Goal: Task Accomplishment & Management: Manage account settings

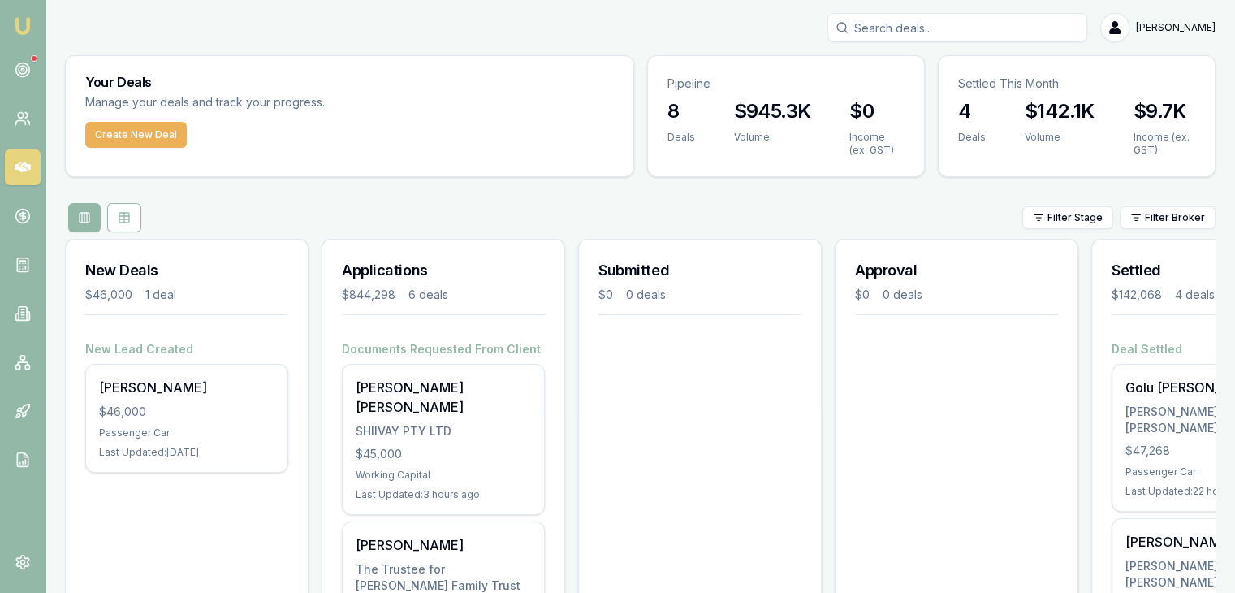
drag, startPoint x: 34, startPoint y: 67, endPoint x: 149, endPoint y: 96, distance: 118.1
click at [34, 66] on link at bounding box center [23, 70] width 36 height 36
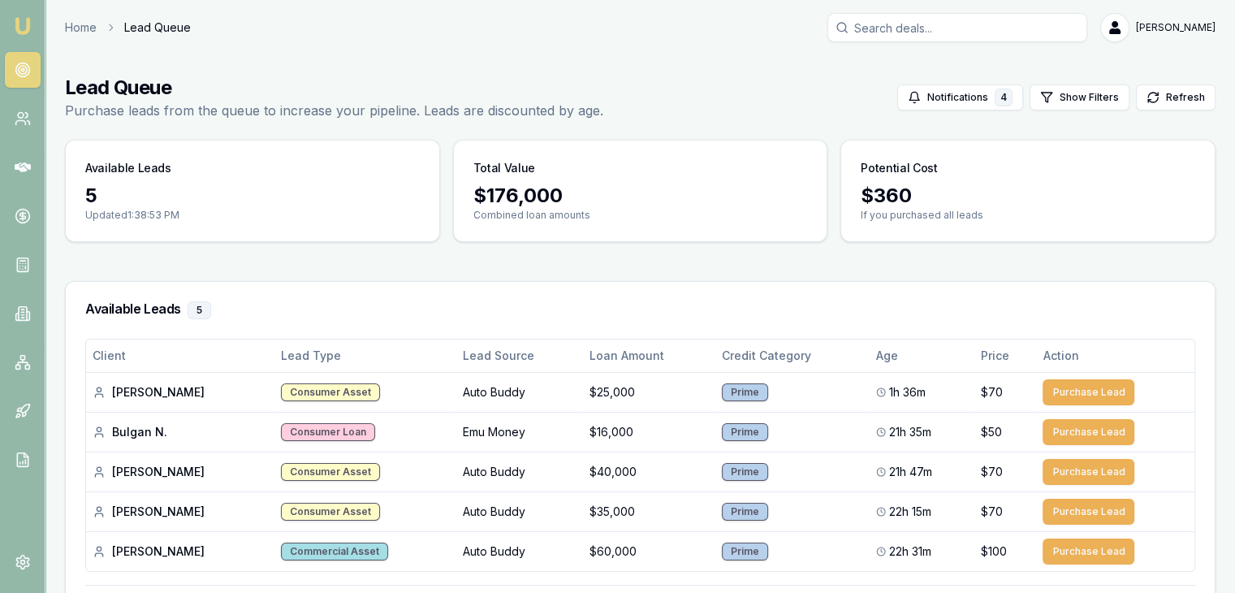
click at [26, 17] on img at bounding box center [22, 25] width 19 height 19
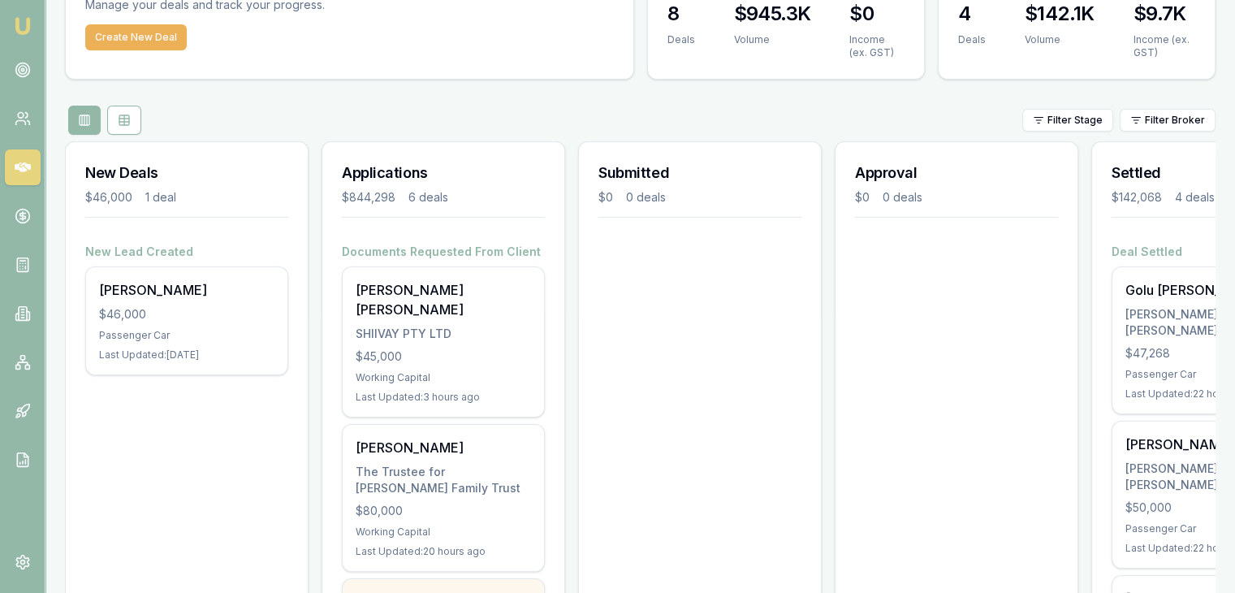
scroll to position [244, 0]
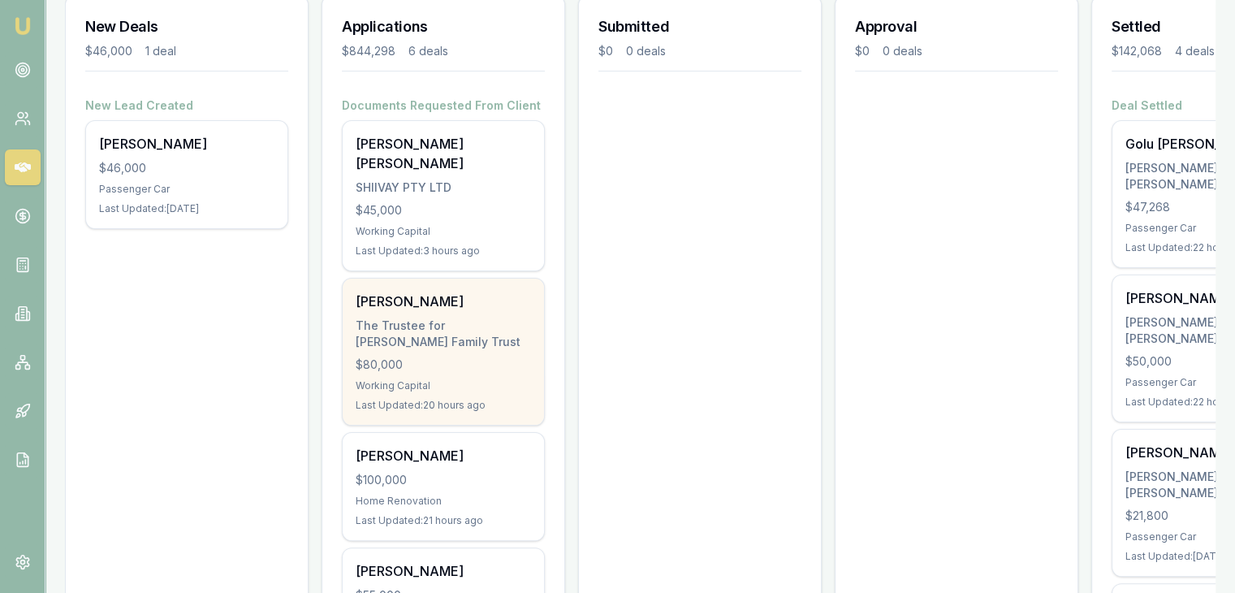
click at [436, 317] on div "The Trustee for Heni Family Trust" at bounding box center [443, 333] width 175 height 32
click at [431, 317] on div "The Trustee for Heni Family Trust" at bounding box center [443, 333] width 175 height 32
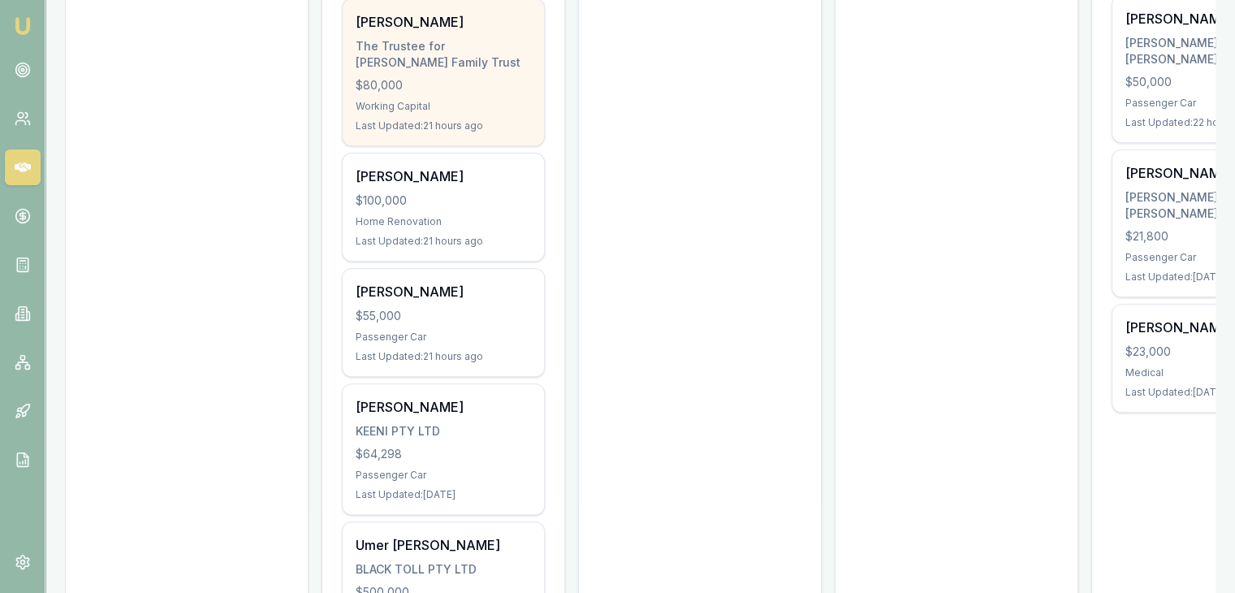
scroll to position [521, 0]
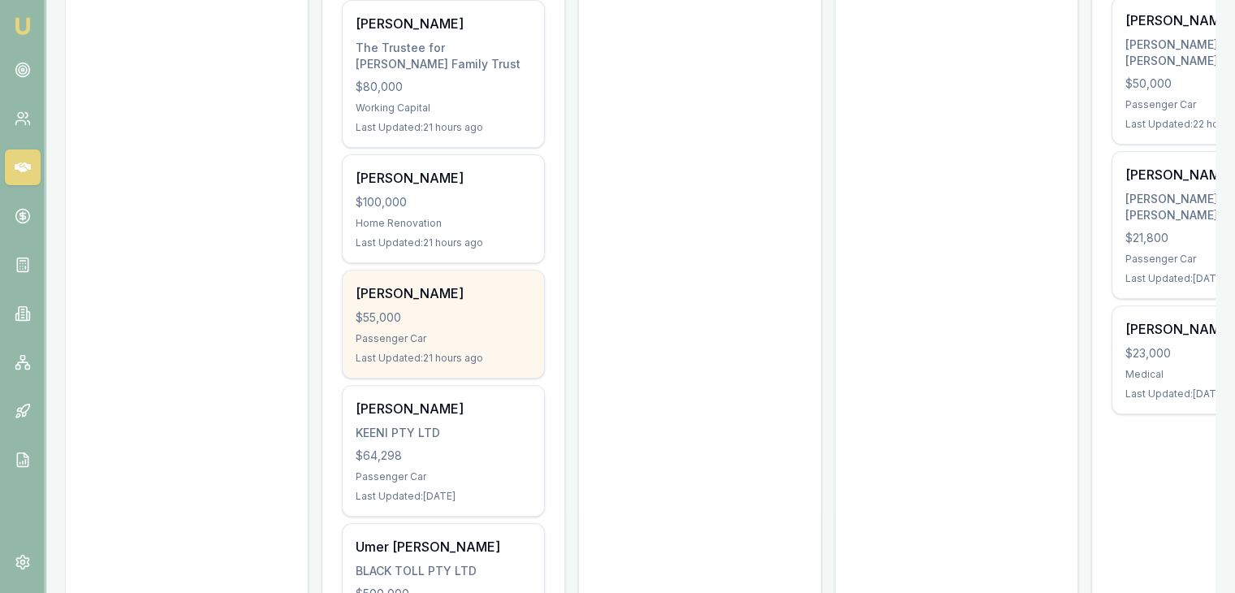
click at [458, 306] on div "Arpita Shah $55,000 Passenger Car Last Updated: 21 hours ago" at bounding box center [443, 323] width 201 height 107
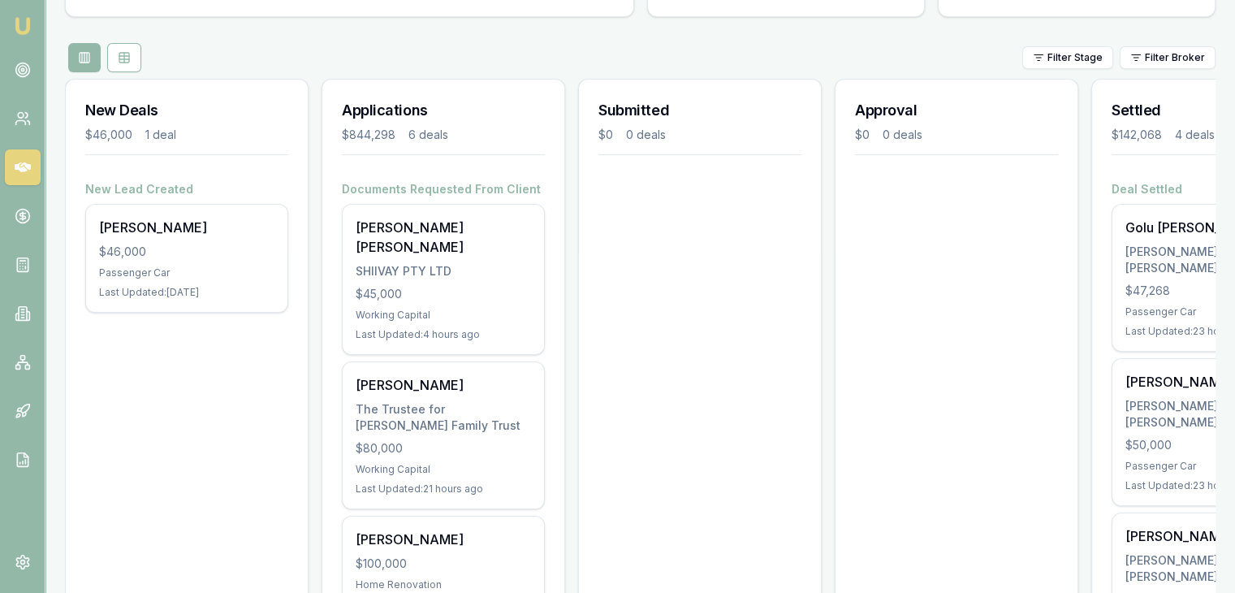
scroll to position [0, 0]
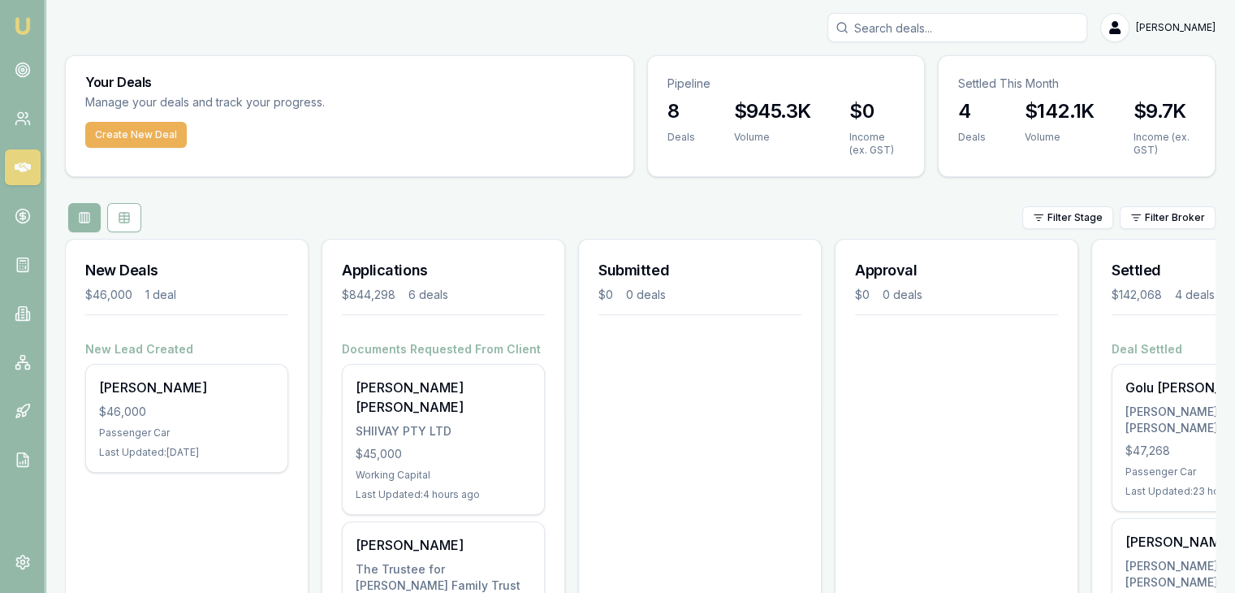
click at [21, 22] on img at bounding box center [22, 25] width 19 height 19
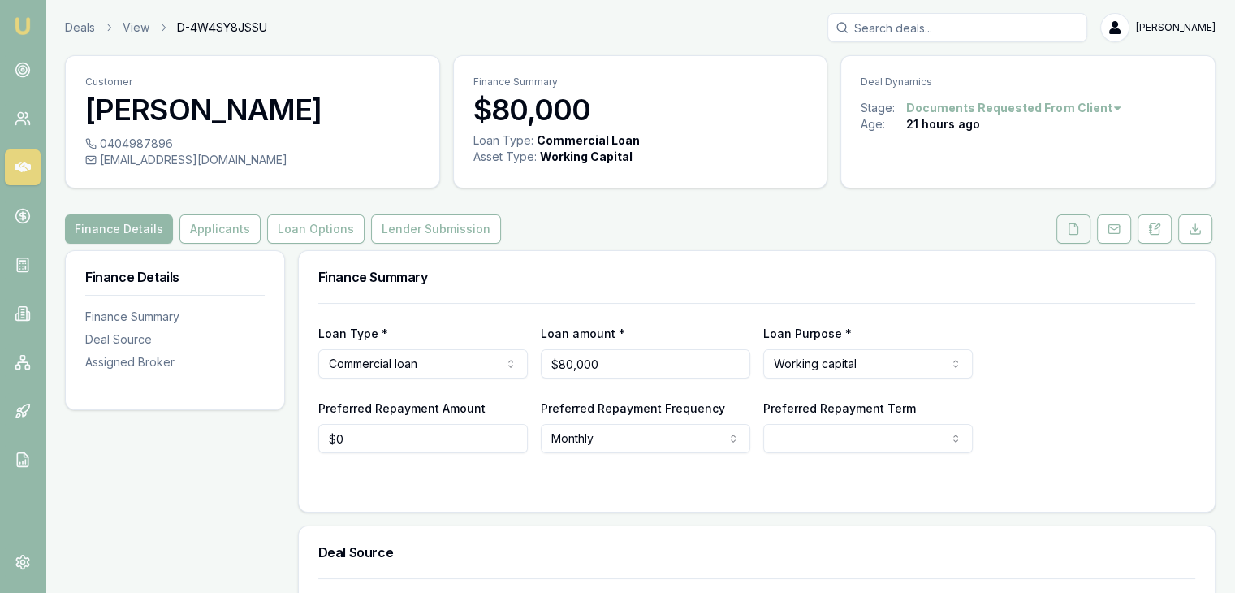
click at [1075, 233] on icon at bounding box center [1073, 228] width 13 height 13
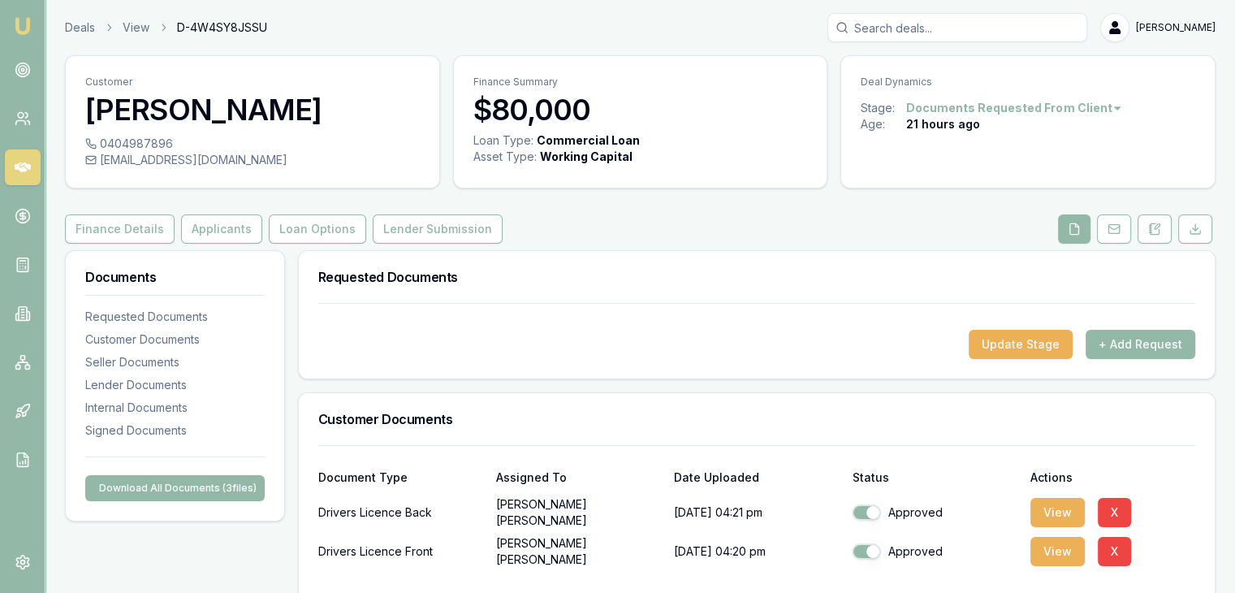
click at [1062, 234] on button at bounding box center [1074, 228] width 32 height 29
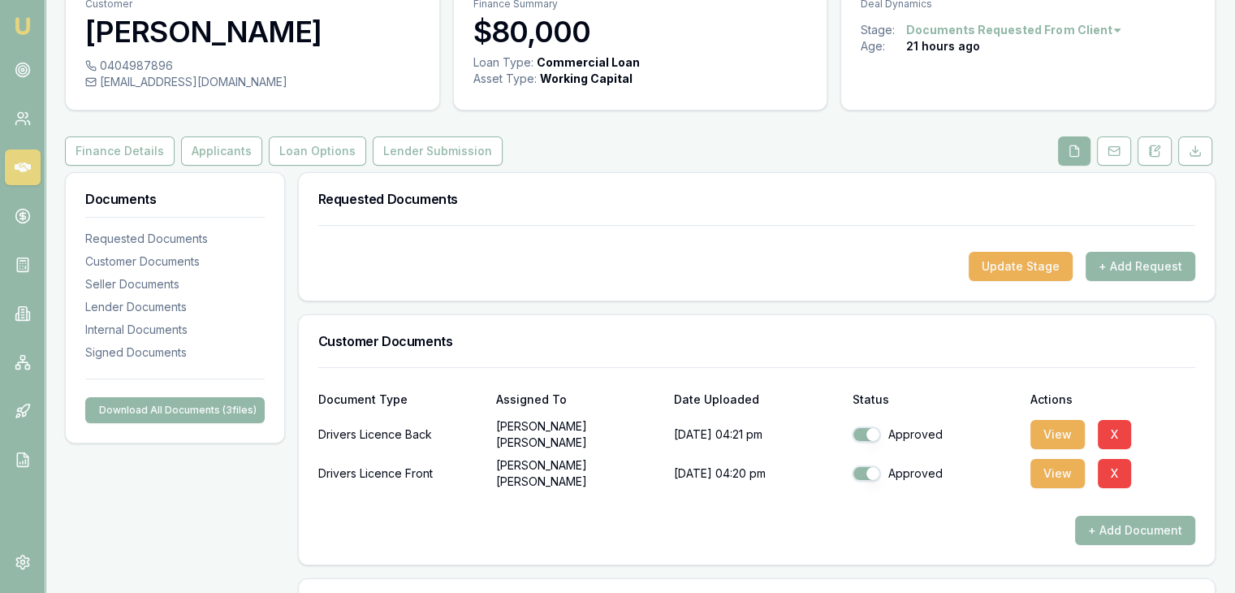
scroll to position [162, 0]
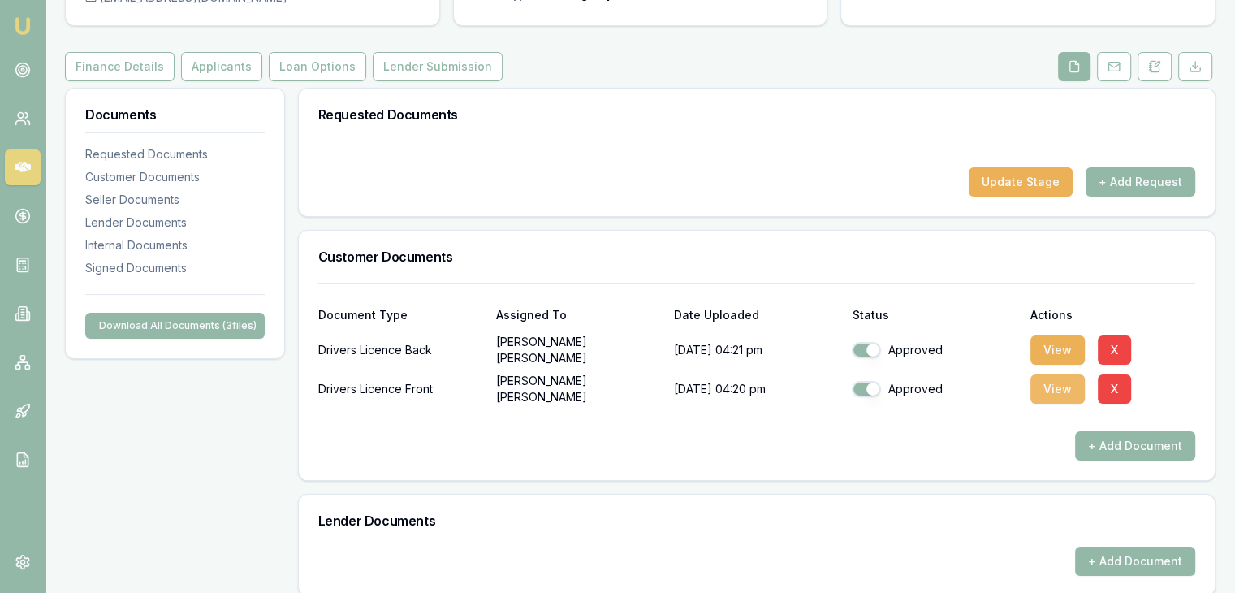
click at [1043, 395] on button "View" at bounding box center [1057, 388] width 54 height 29
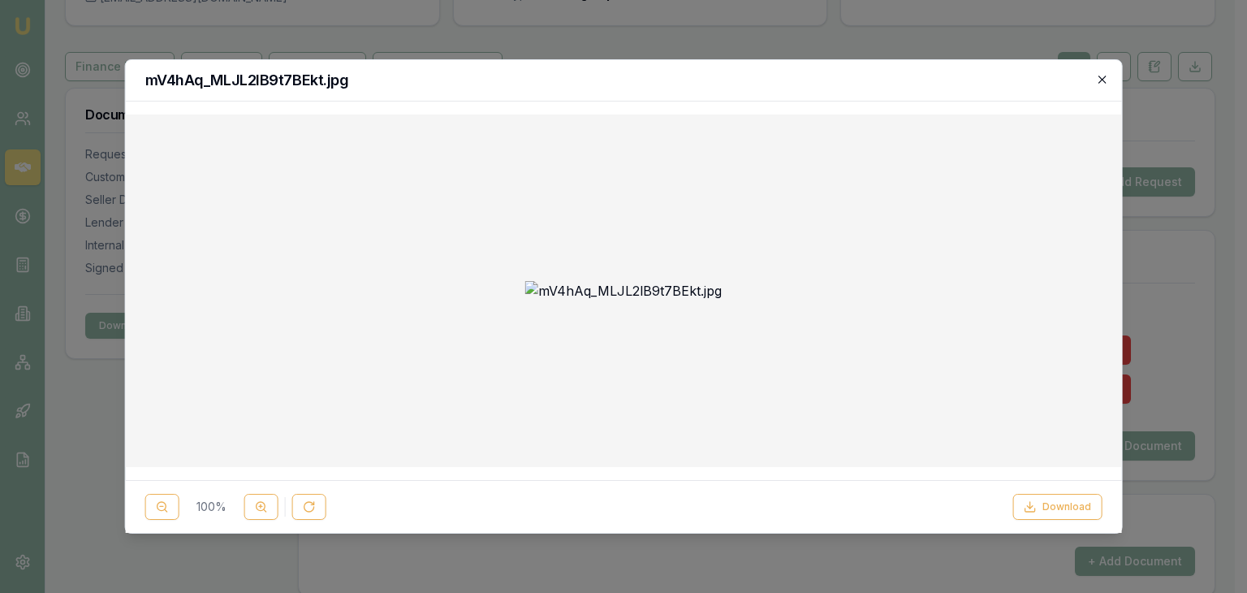
click at [1104, 80] on icon "button" at bounding box center [1101, 79] width 13 height 13
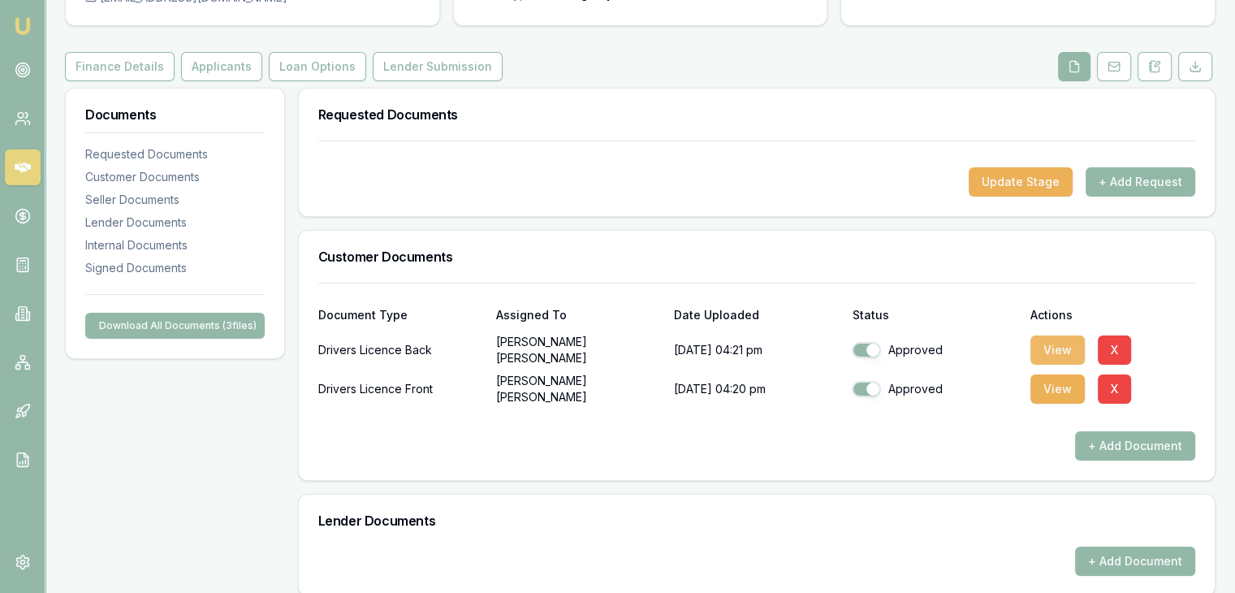
click at [1042, 348] on button "View" at bounding box center [1057, 349] width 54 height 29
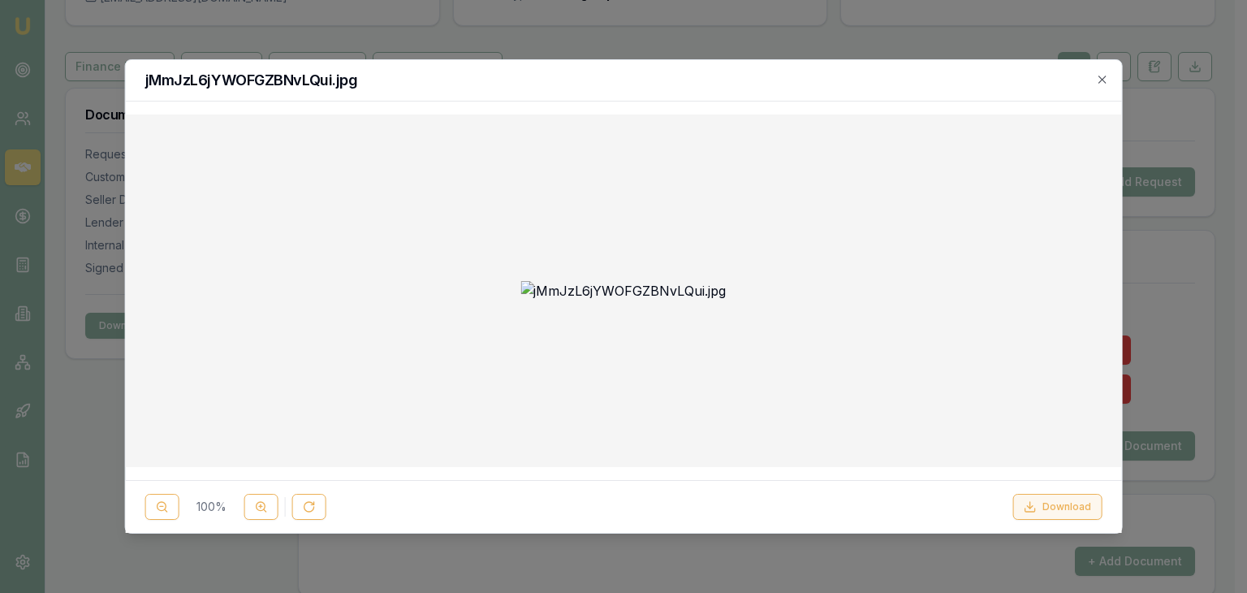
click at [1036, 506] on icon at bounding box center [1029, 506] width 13 height 13
click at [1098, 78] on icon "button" at bounding box center [1101, 79] width 13 height 13
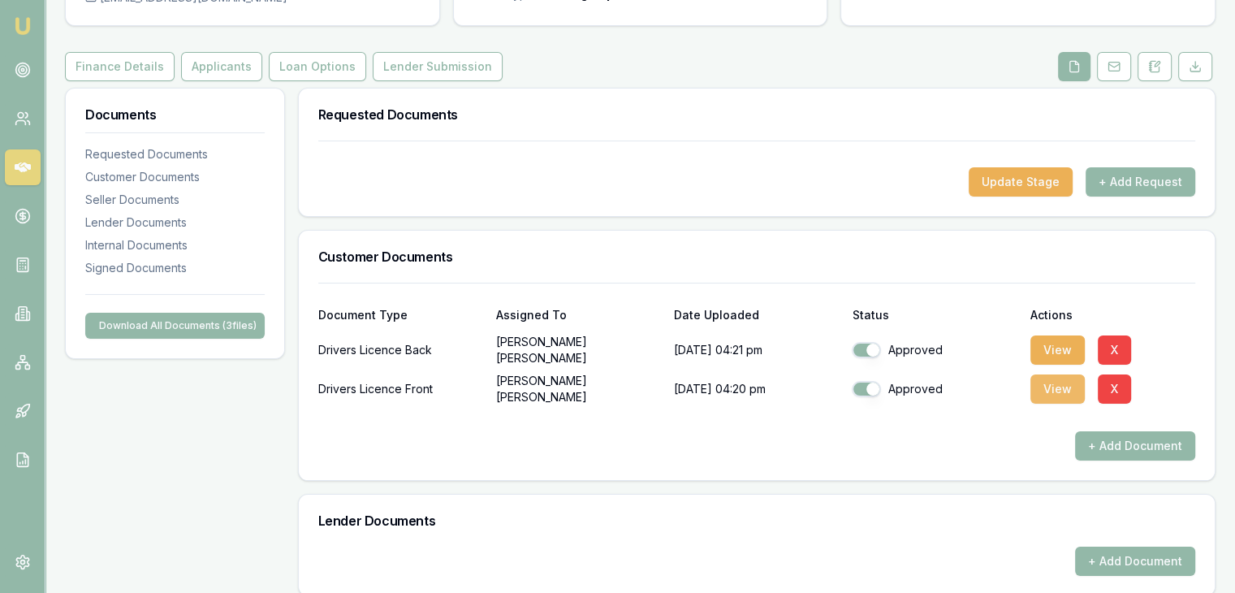
click at [1050, 390] on button "View" at bounding box center [1057, 388] width 54 height 29
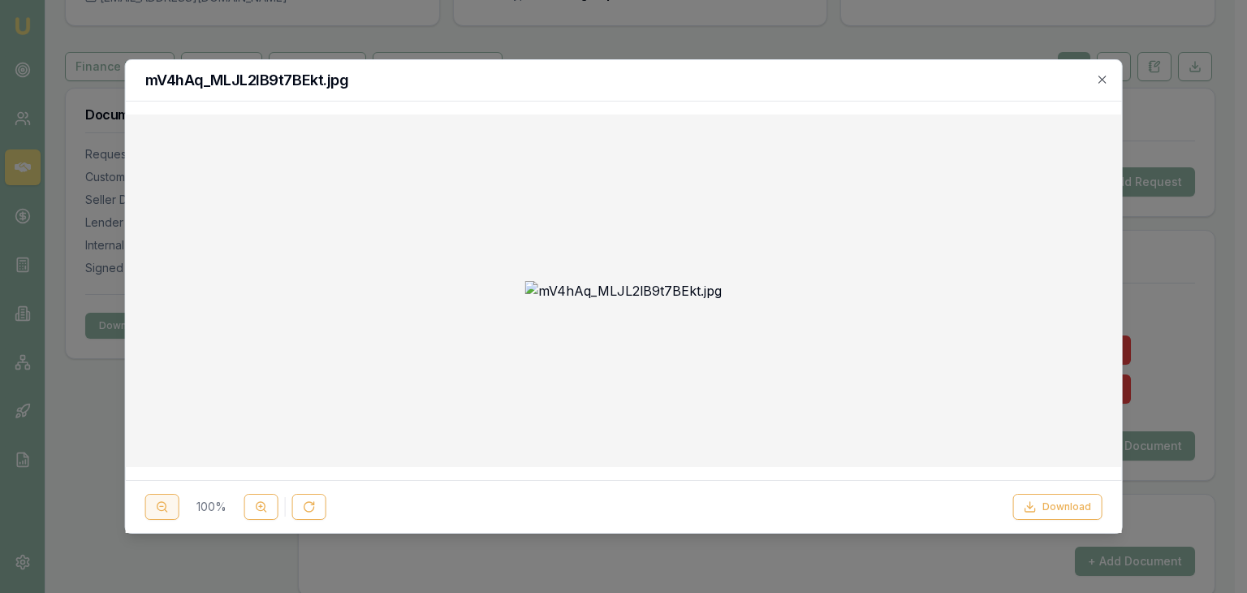
click at [176, 508] on button at bounding box center [162, 507] width 34 height 26
click at [257, 506] on icon at bounding box center [261, 506] width 13 height 13
click at [1036, 511] on icon at bounding box center [1029, 506] width 13 height 13
click at [1103, 73] on icon "button" at bounding box center [1101, 79] width 13 height 13
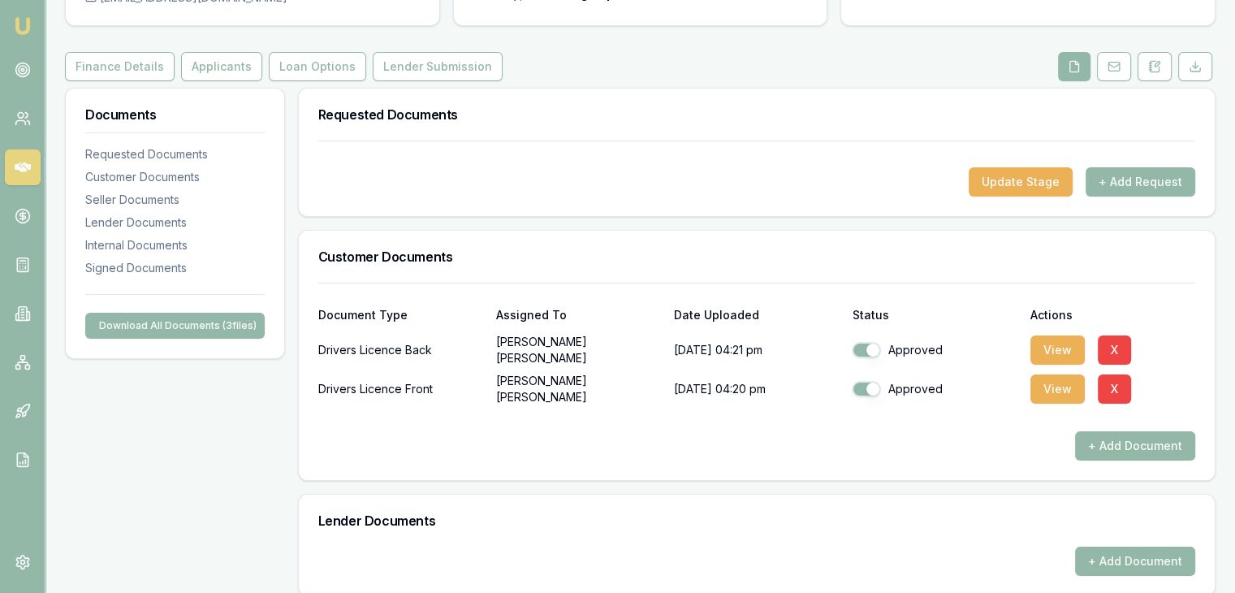
scroll to position [0, 0]
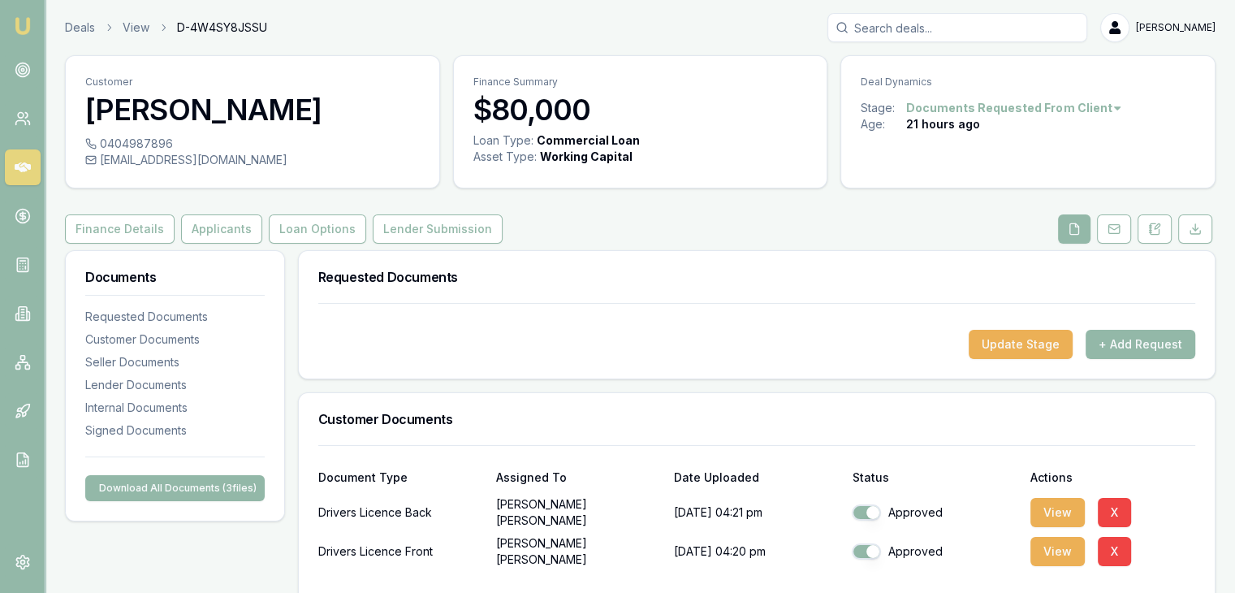
click at [30, 37] on link "Emu Broker" at bounding box center [23, 26] width 26 height 26
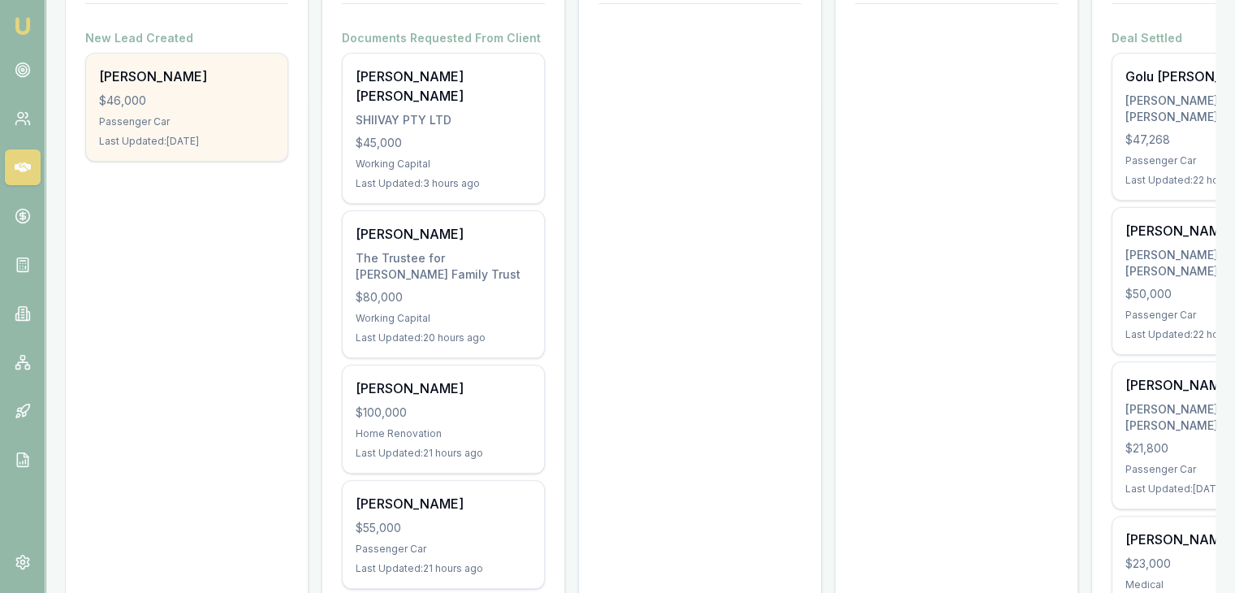
scroll to position [310, 0]
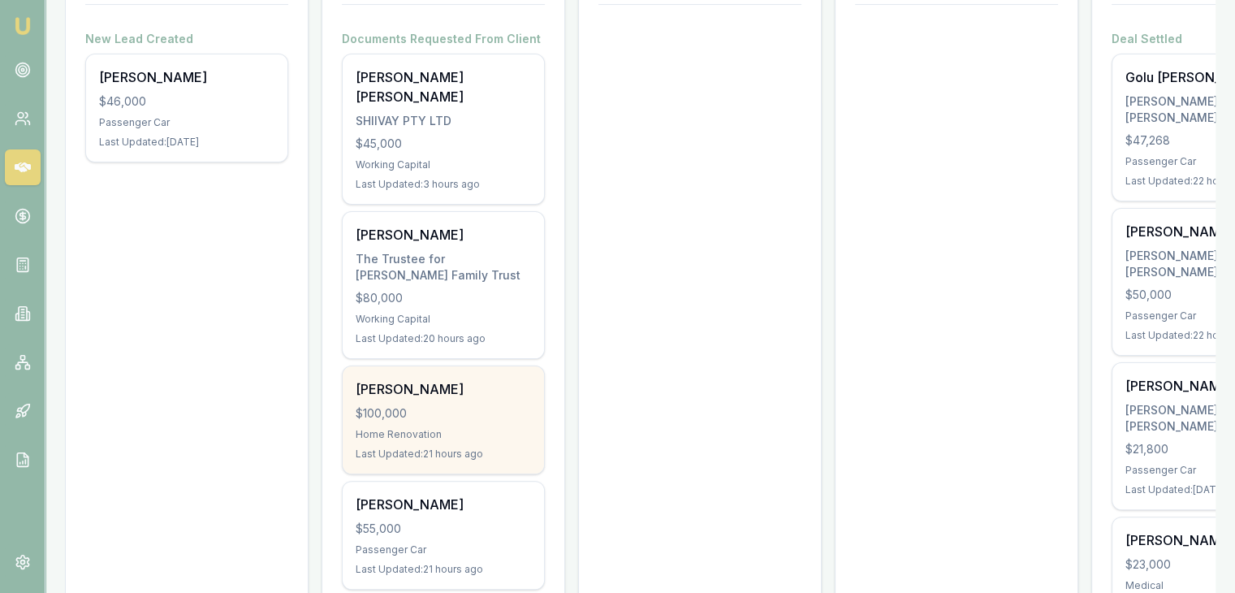
click at [442, 405] on div "$100,000" at bounding box center [443, 413] width 175 height 16
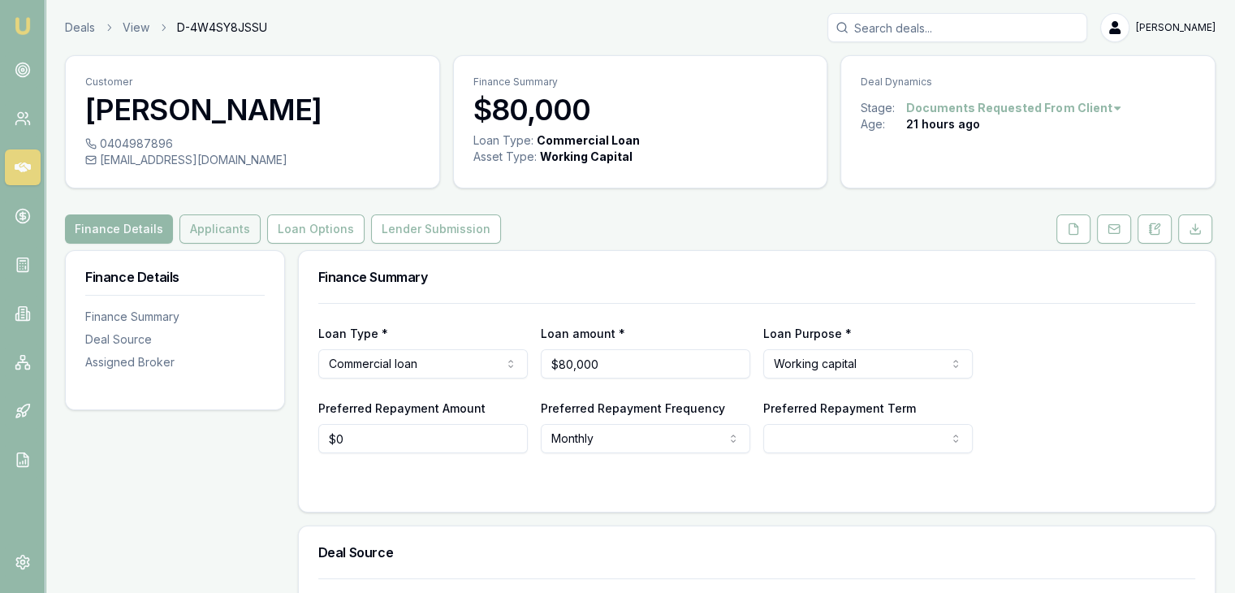
click at [219, 226] on button "Applicants" at bounding box center [219, 228] width 81 height 29
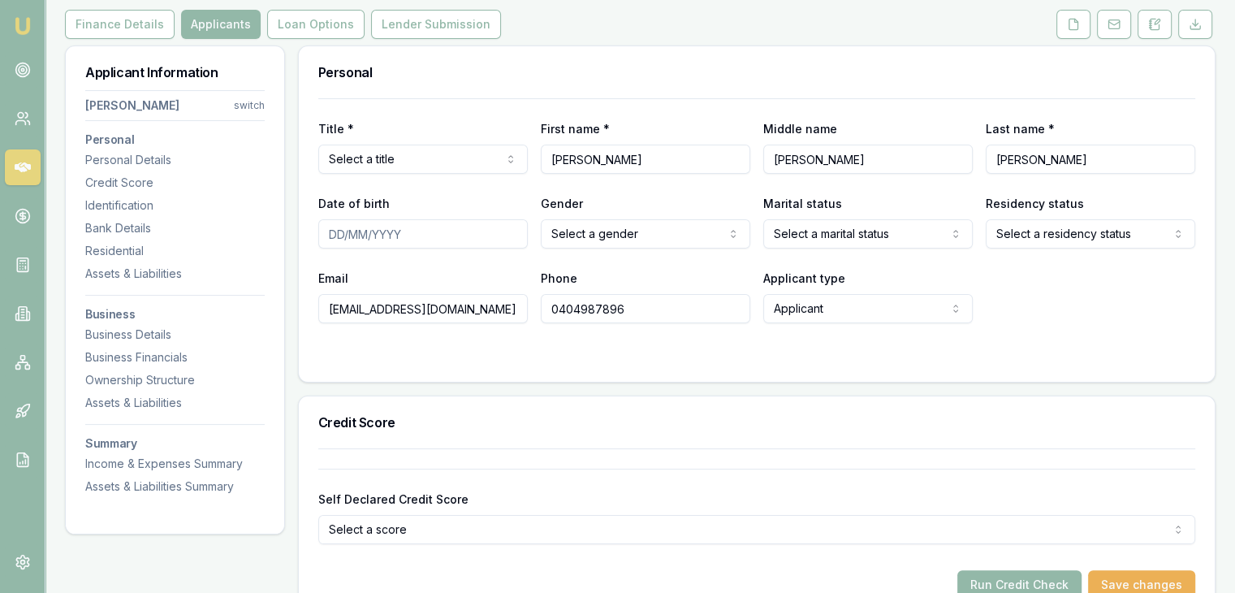
scroll to position [244, 0]
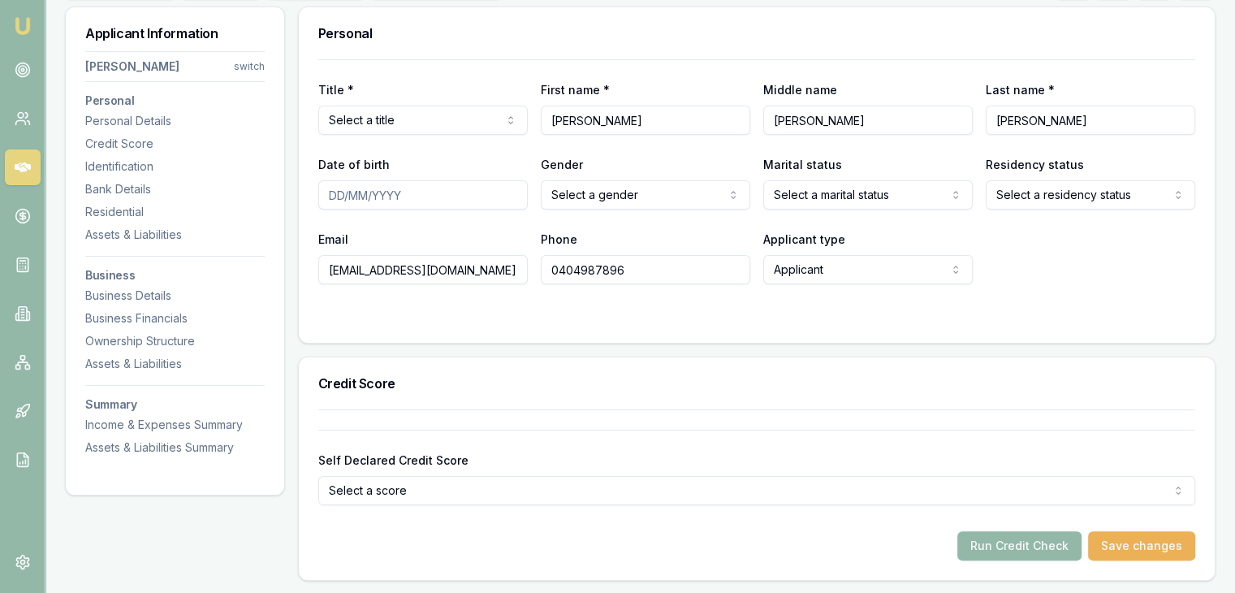
click at [333, 197] on input "Date of birth" at bounding box center [422, 194] width 209 height 29
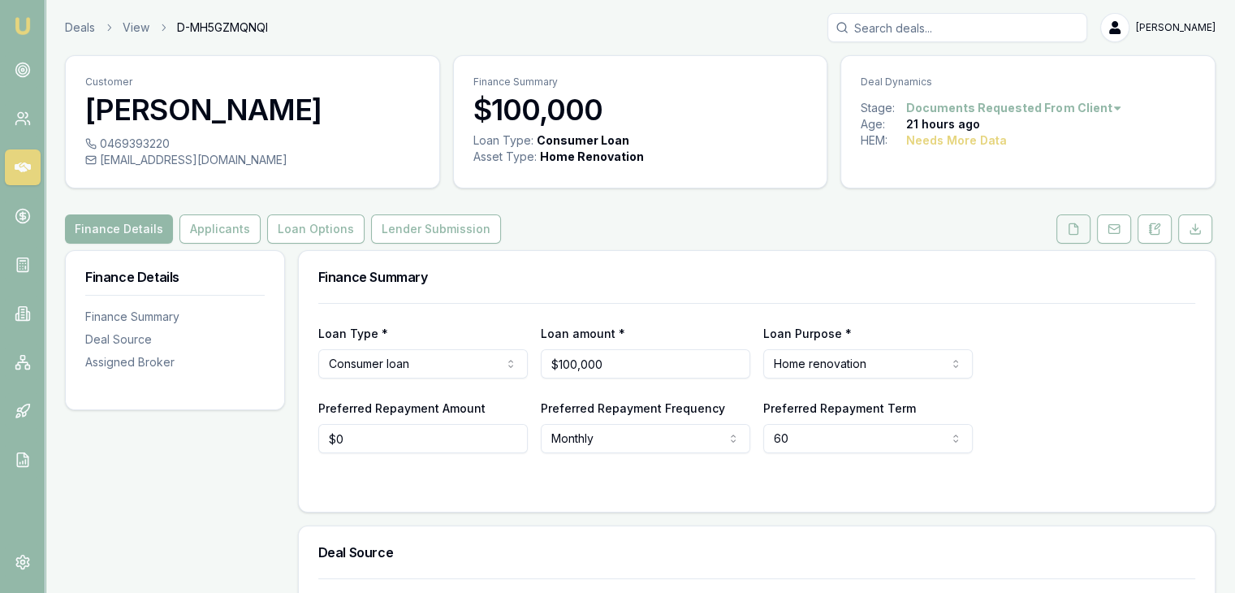
click at [1072, 240] on button at bounding box center [1073, 228] width 34 height 29
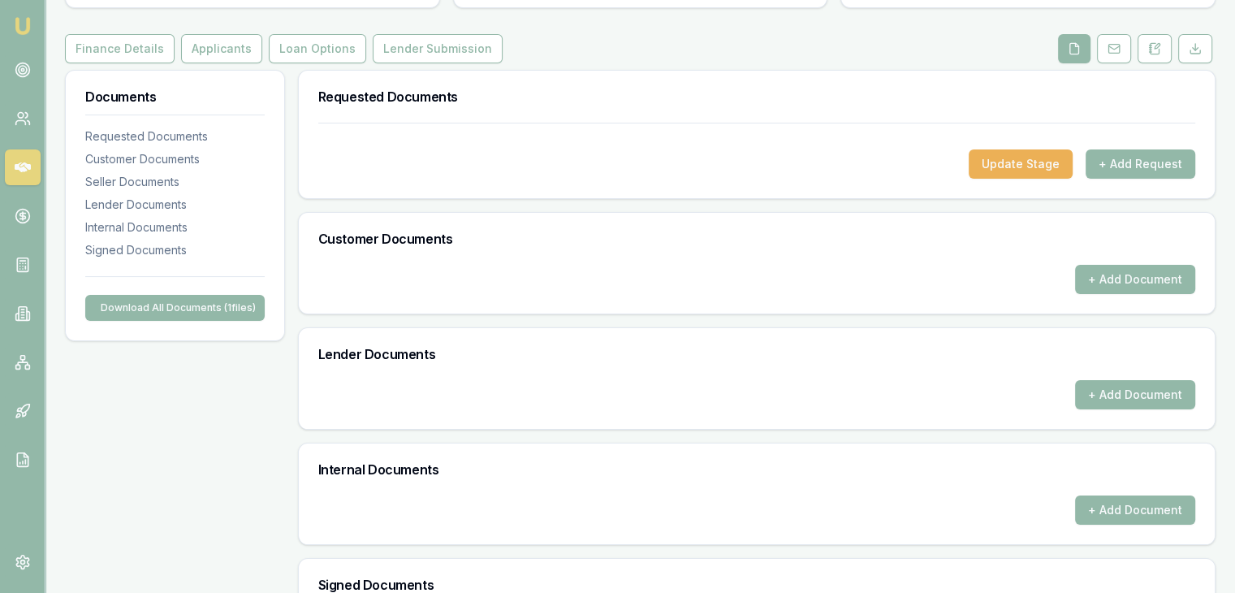
scroll to position [369, 0]
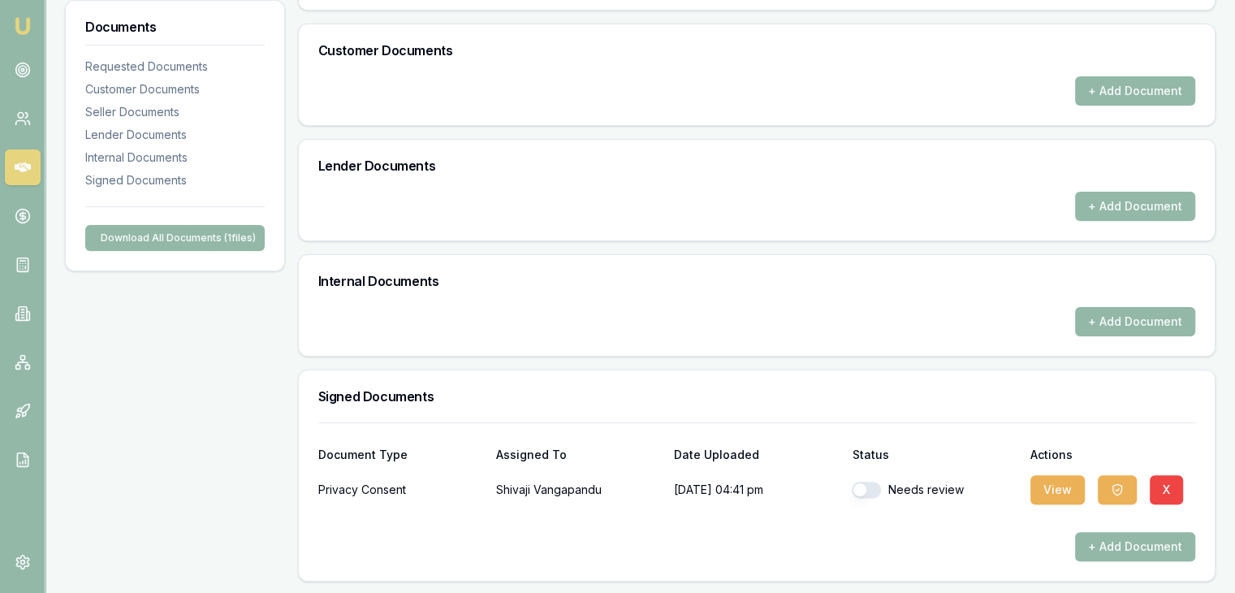
click at [861, 482] on button "button" at bounding box center [866, 489] width 29 height 16
checkbox input "true"
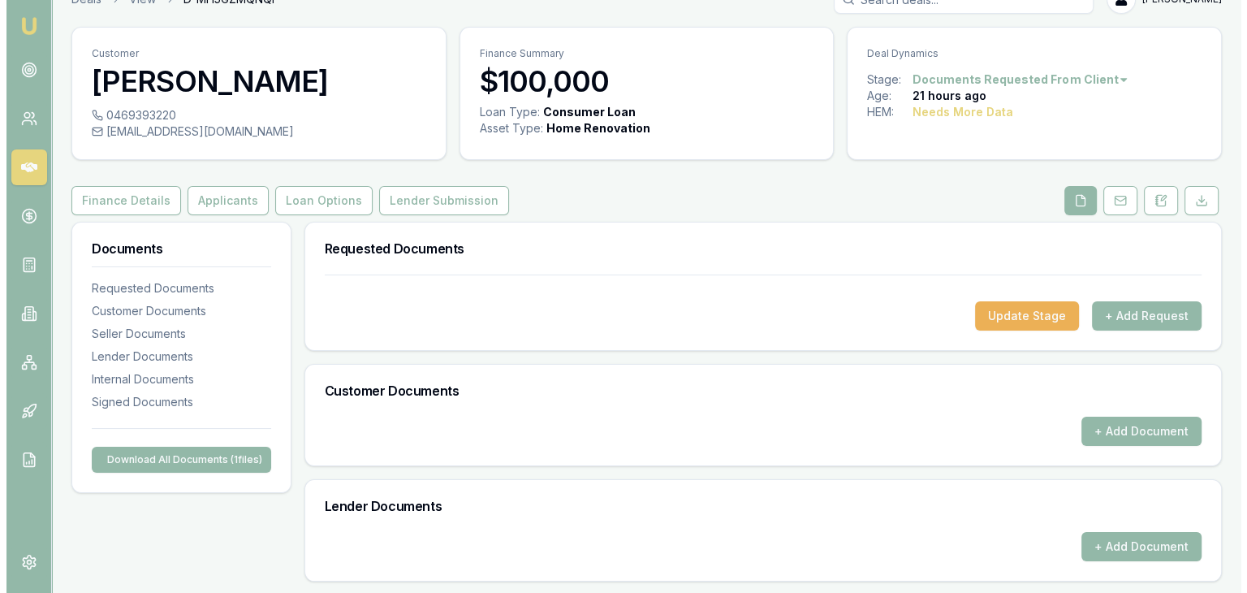
scroll to position [0, 0]
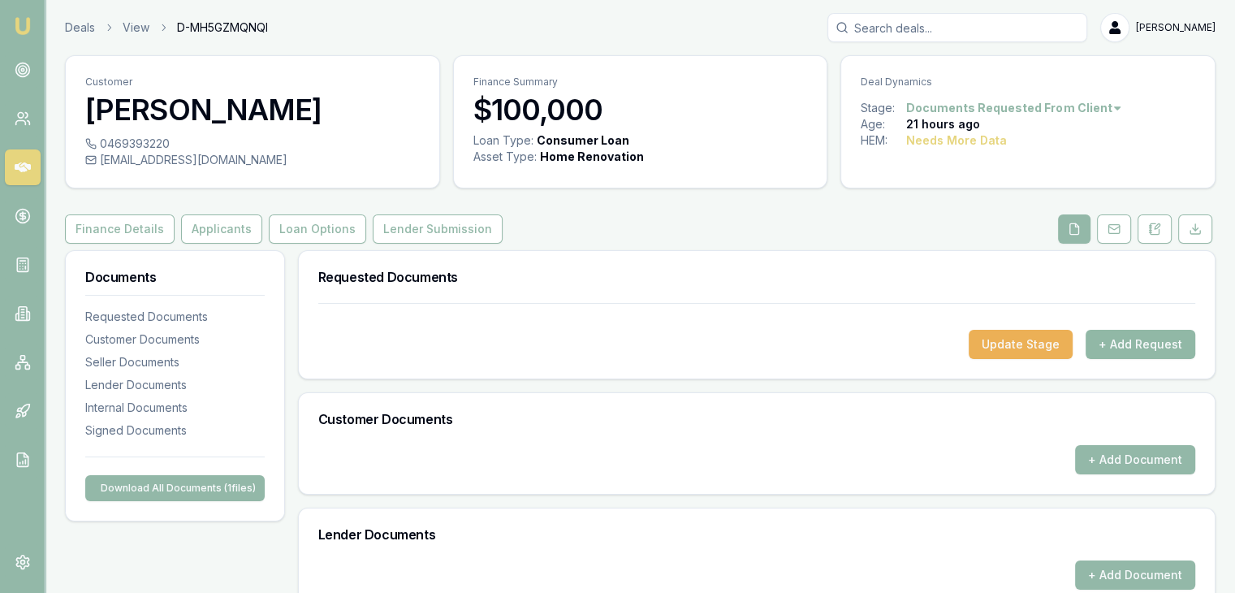
click at [1109, 348] on button "+ Add Request" at bounding box center [1140, 344] width 110 height 29
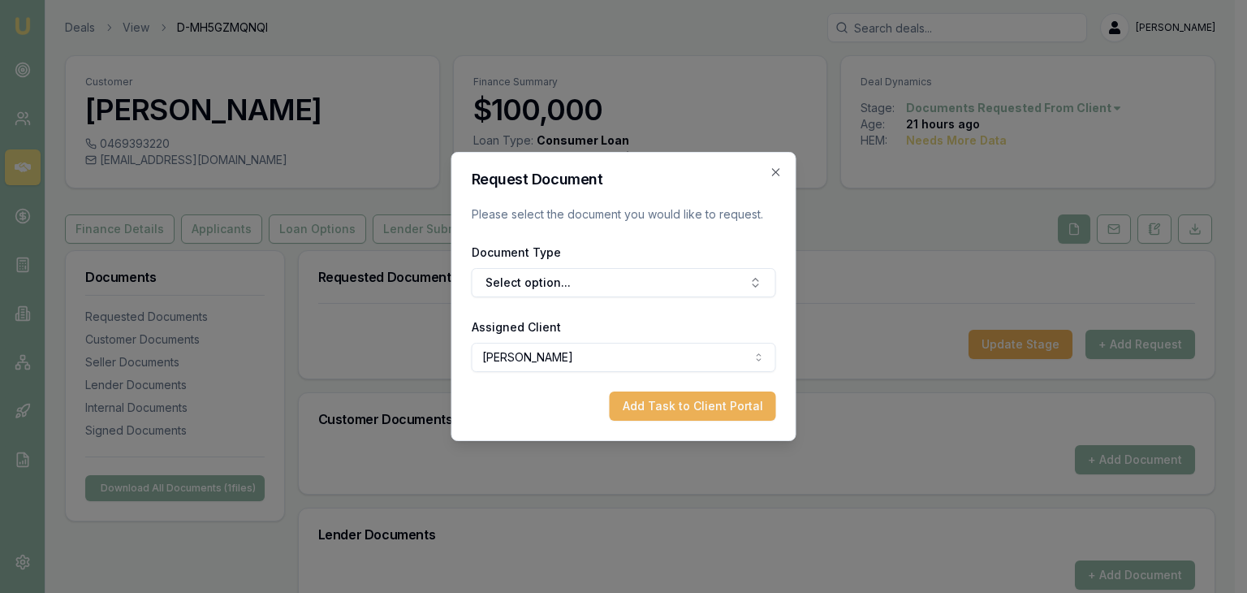
click at [605, 265] on div "Document Type Select option..." at bounding box center [624, 269] width 304 height 55
click at [604, 280] on button "Select option..." at bounding box center [624, 282] width 304 height 29
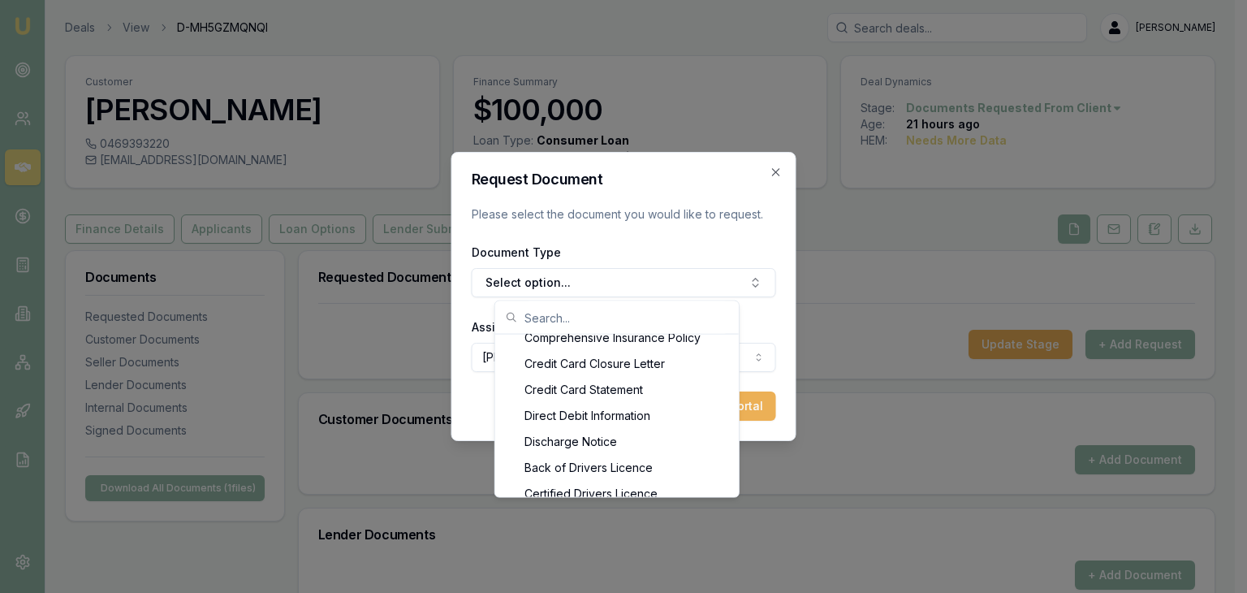
scroll to position [747, 0]
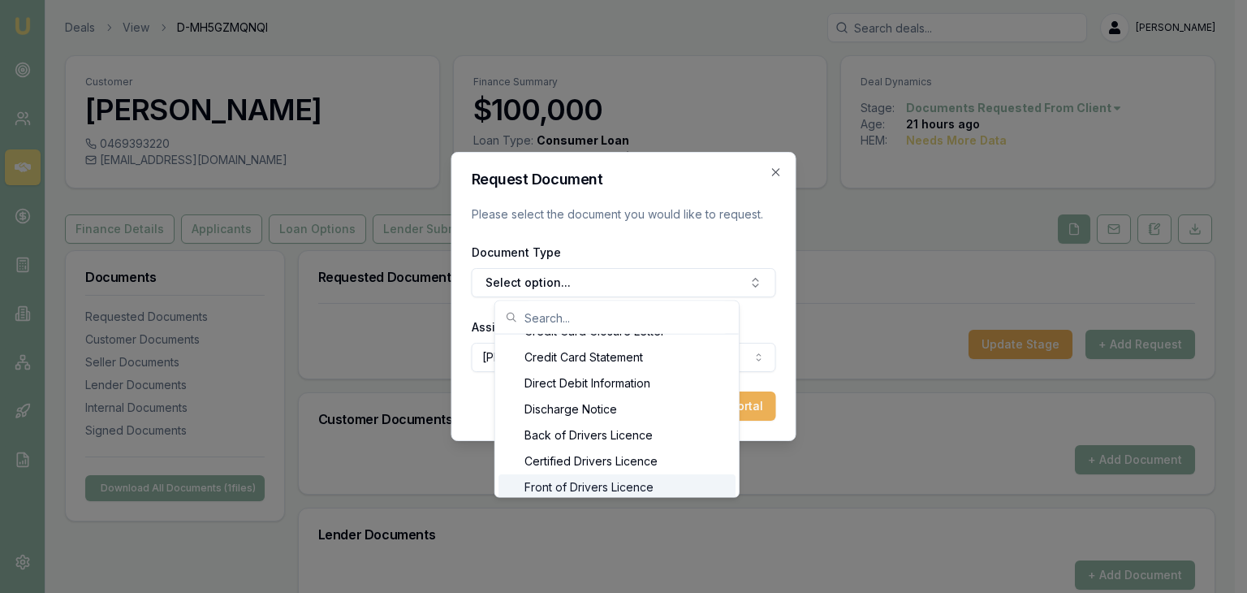
click at [691, 481] on div "Front of Drivers Licence" at bounding box center [616, 487] width 237 height 26
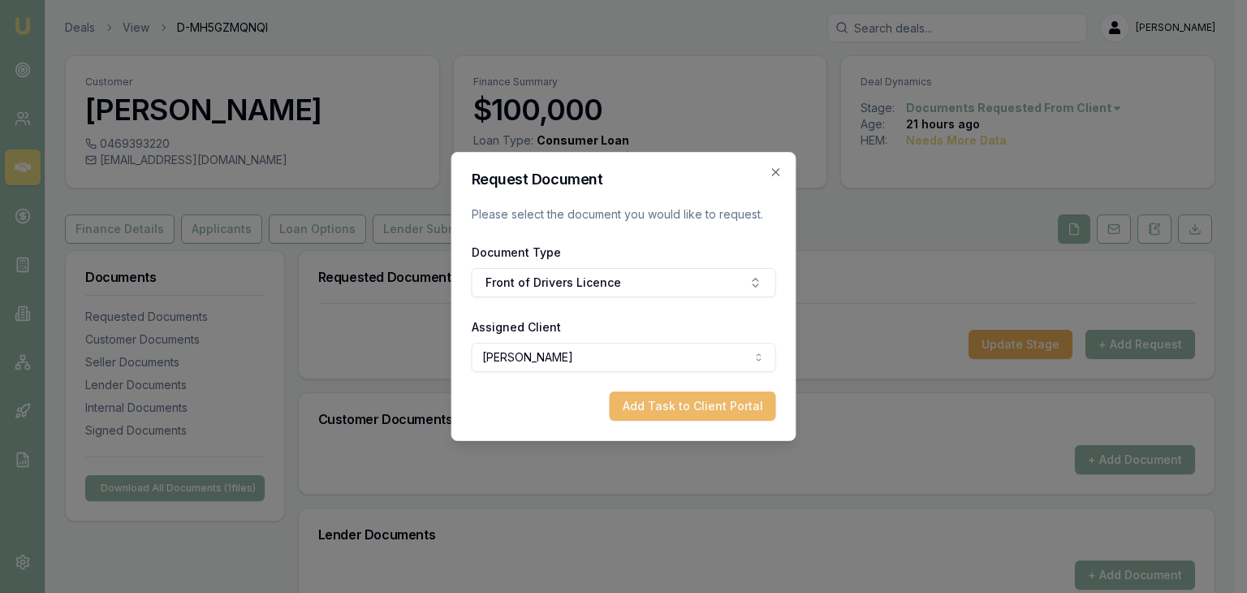
click at [695, 418] on button "Add Task to Client Portal" at bounding box center [693, 405] width 166 height 29
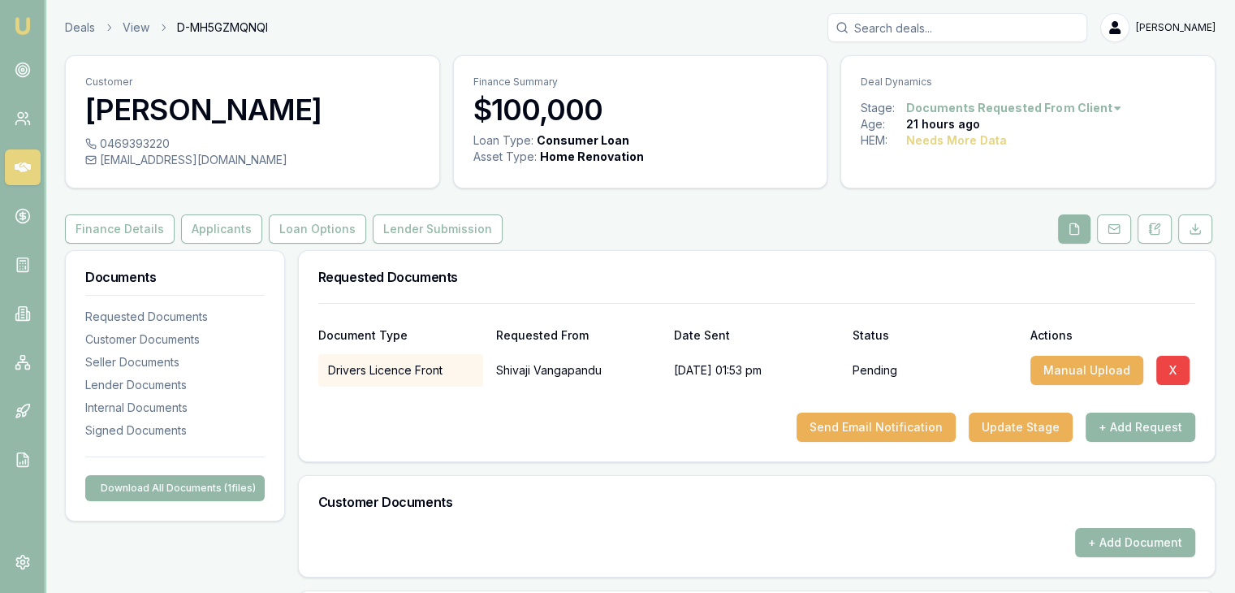
click at [1114, 429] on button "+ Add Request" at bounding box center [1140, 426] width 110 height 29
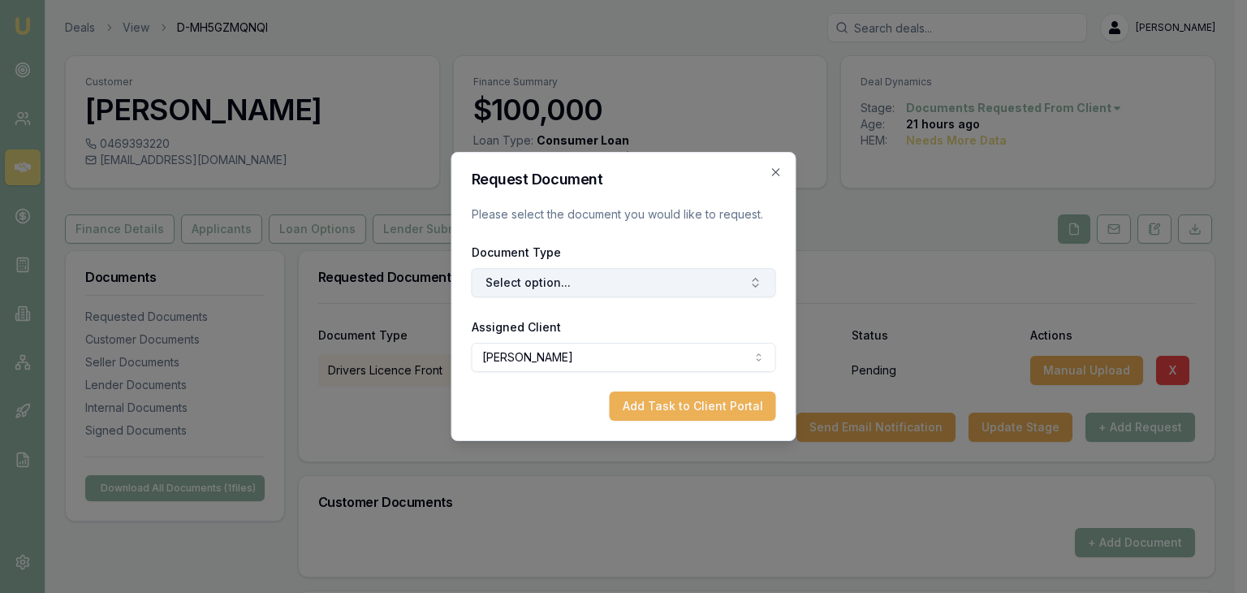
click at [682, 287] on button "Select option..." at bounding box center [624, 282] width 304 height 29
click at [472, 268] on button "Credit Guide and Quote" at bounding box center [624, 282] width 304 height 29
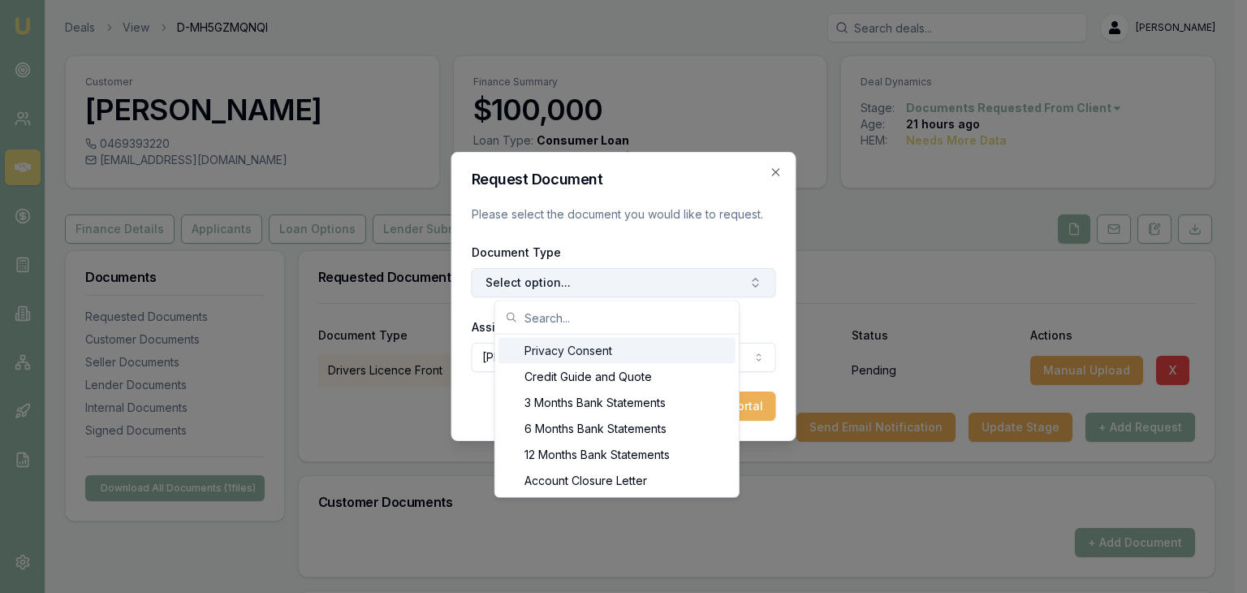
click at [472, 268] on button "Select option..." at bounding box center [624, 282] width 304 height 29
click at [472, 268] on button "Privacy Consent" at bounding box center [624, 282] width 304 height 29
click at [472, 268] on button "Select option..." at bounding box center [624, 282] width 304 height 29
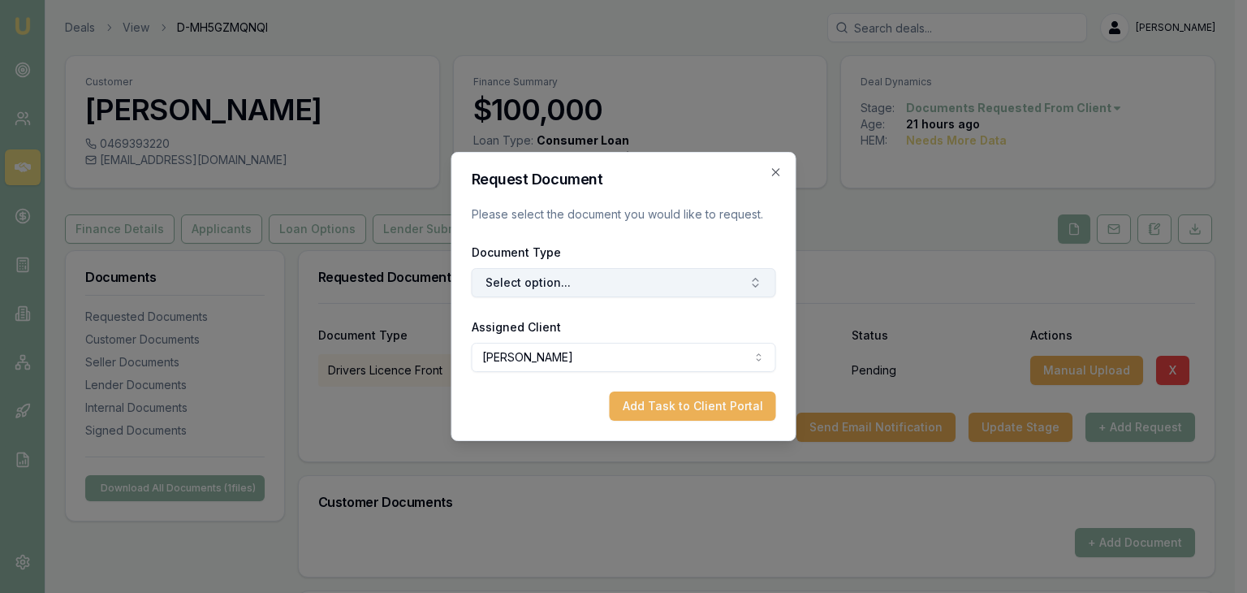
click at [472, 268] on button "Select option..." at bounding box center [624, 282] width 304 height 29
click at [682, 284] on button "Select option..." at bounding box center [624, 282] width 304 height 29
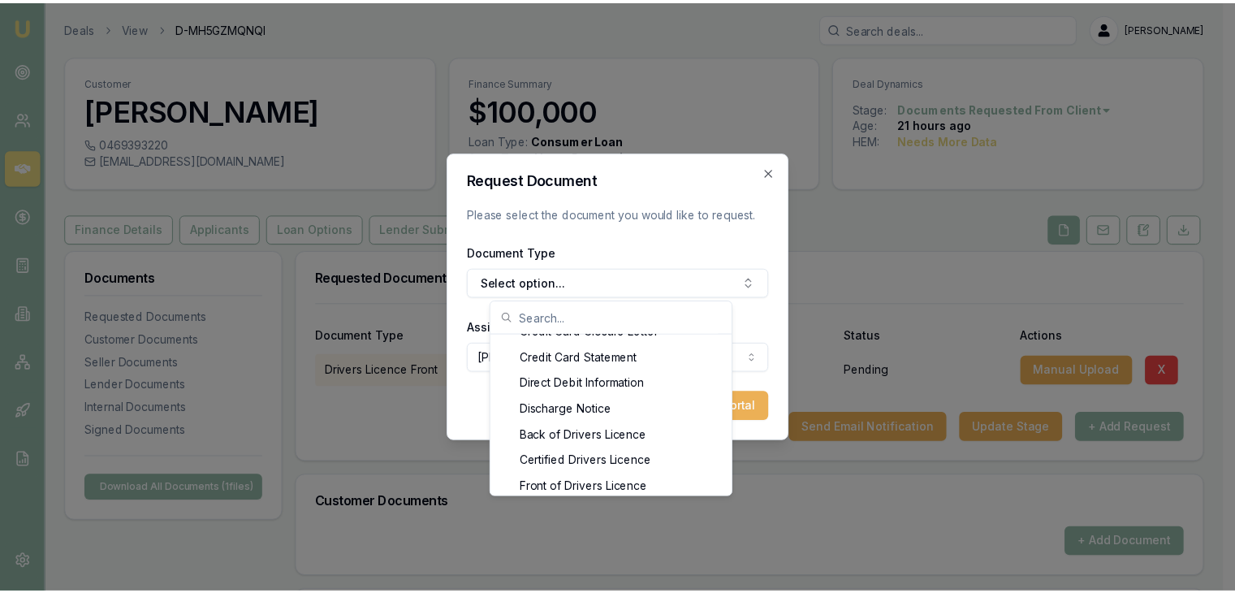
scroll to position [779, 0]
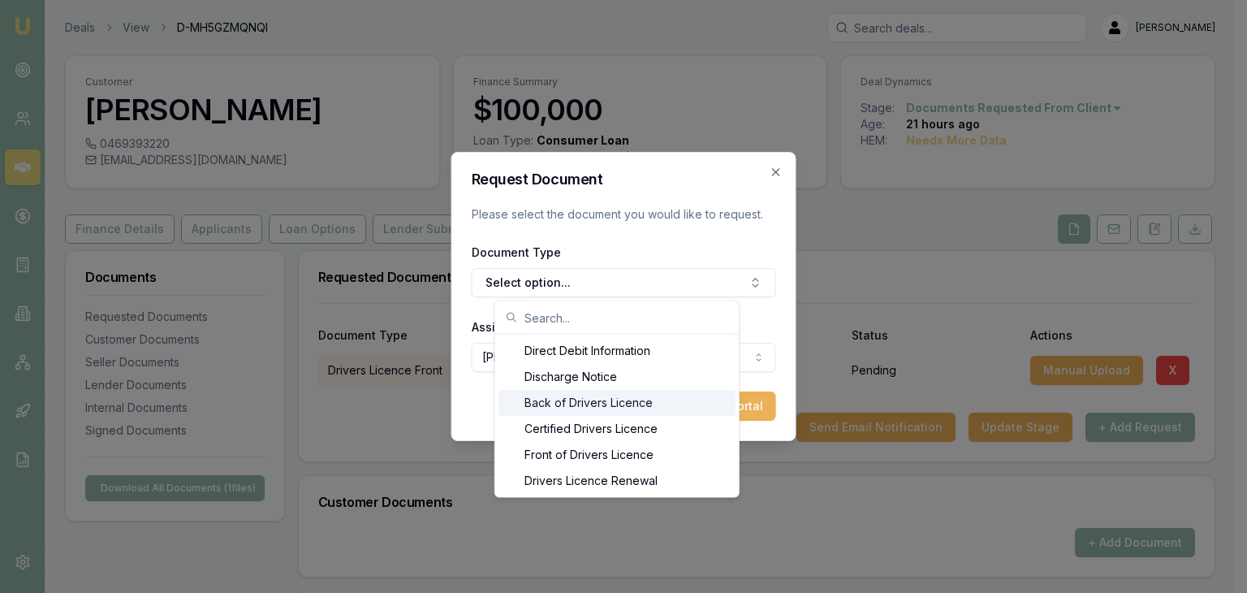
click at [636, 406] on div "Back of Drivers Licence" at bounding box center [616, 403] width 237 height 26
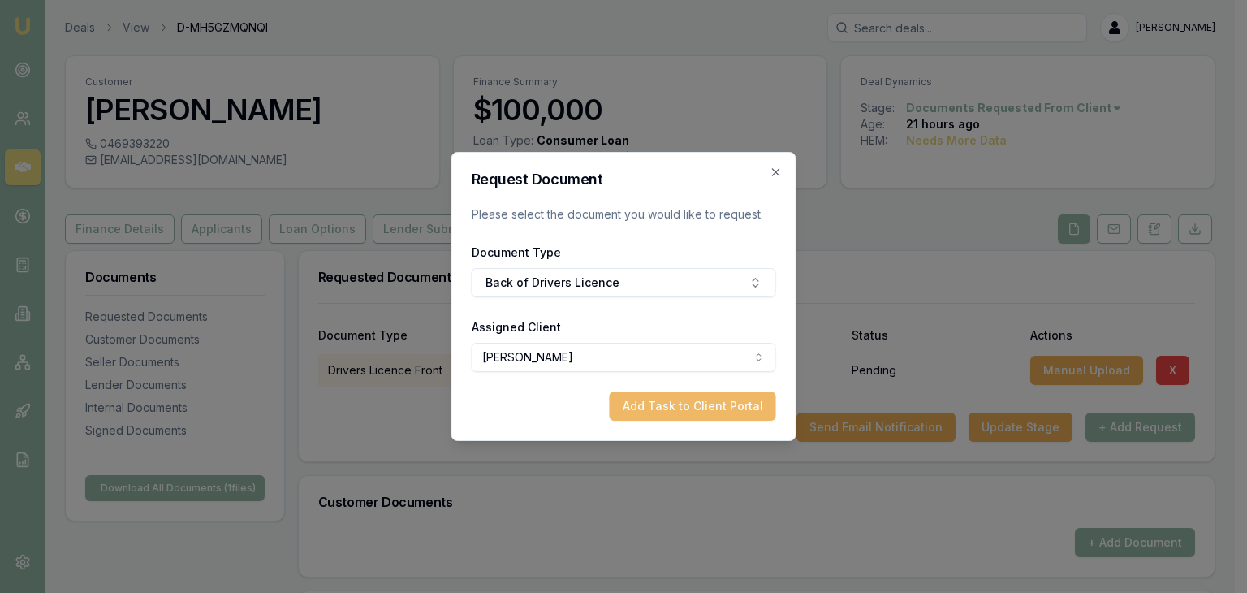
click at [653, 399] on button "Add Task to Client Portal" at bounding box center [693, 405] width 166 height 29
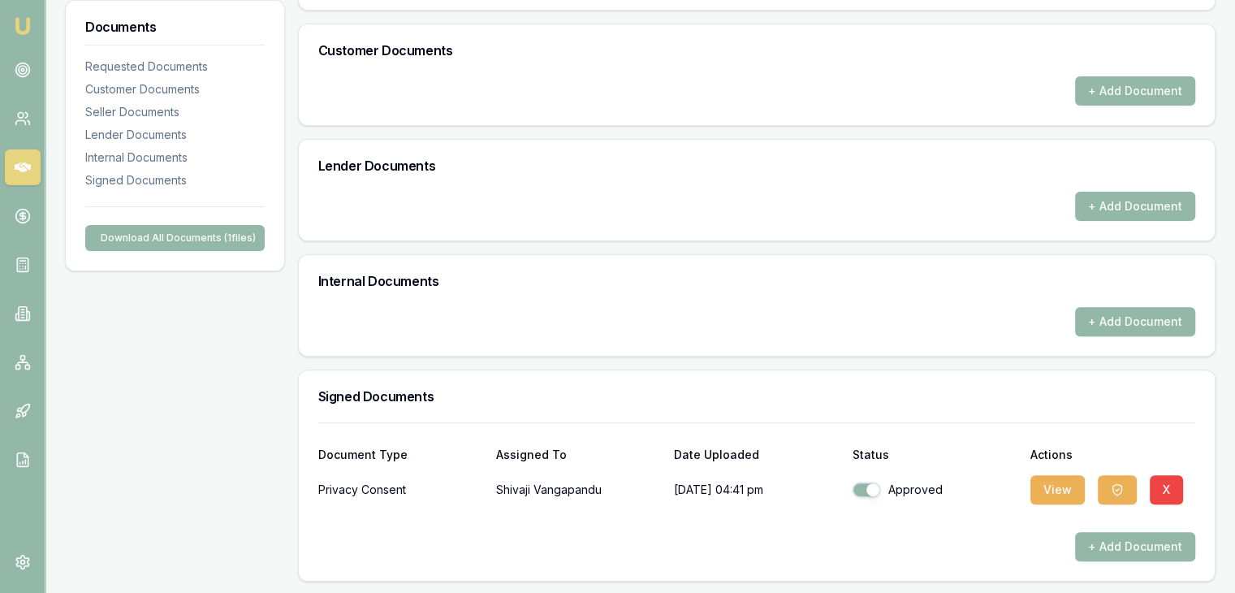
scroll to position [0, 0]
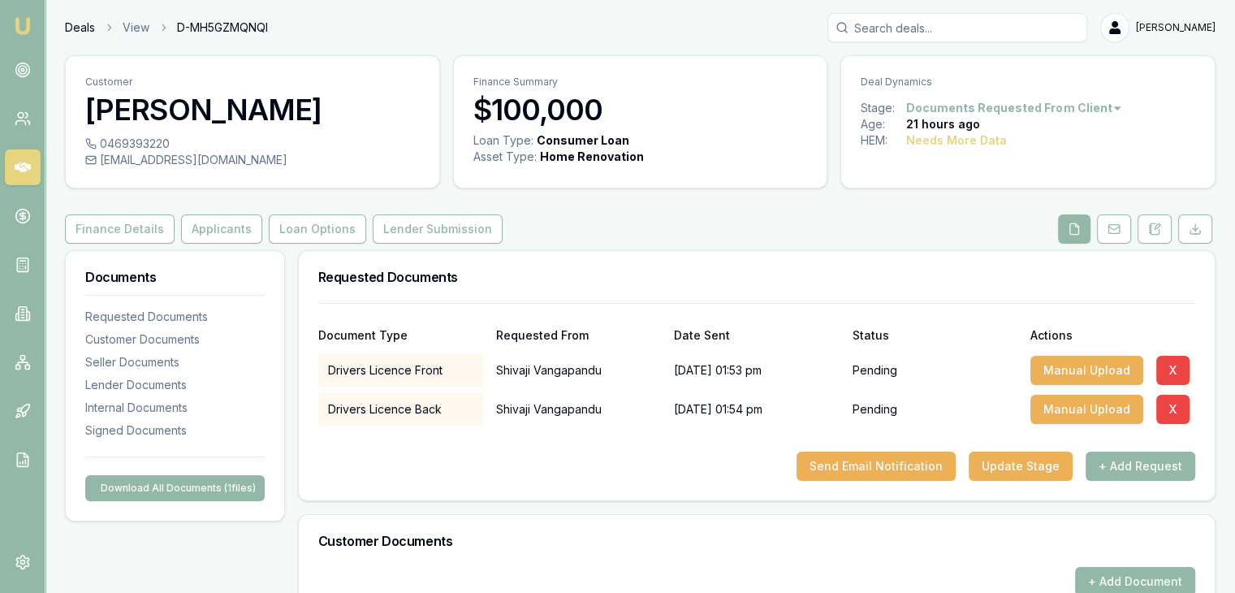
click at [84, 26] on link "Deals" at bounding box center [80, 27] width 30 height 16
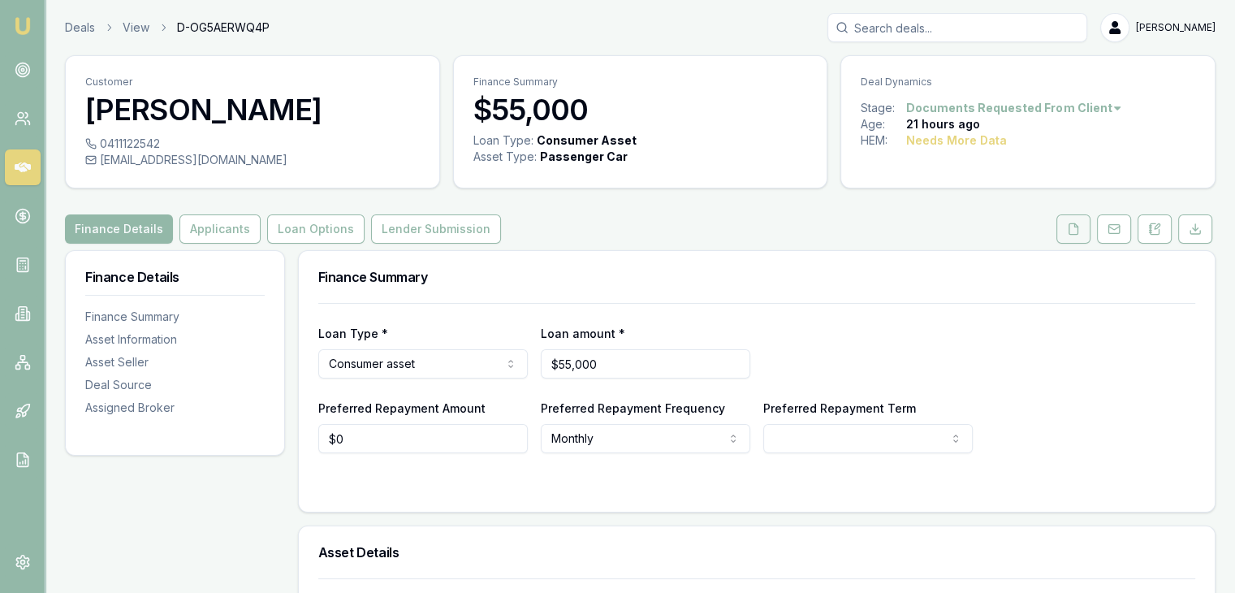
click at [1065, 219] on button at bounding box center [1073, 228] width 34 height 29
click at [1074, 231] on icon at bounding box center [1073, 228] width 13 height 13
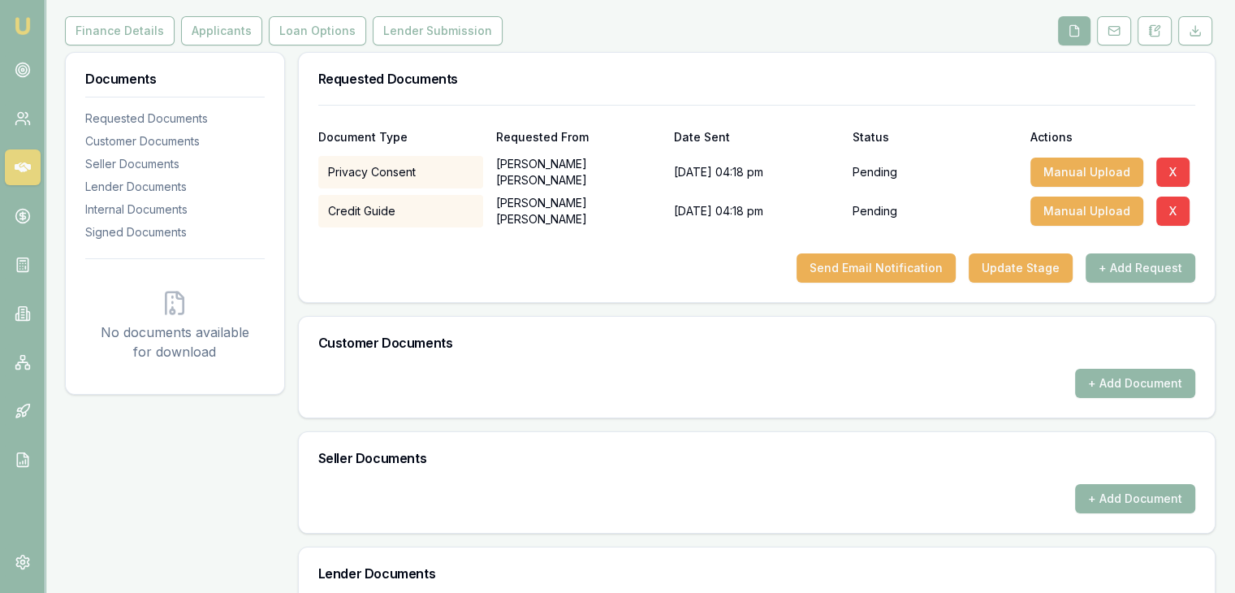
scroll to position [198, 0]
click at [1096, 382] on button "+ Add Document" at bounding box center [1135, 383] width 120 height 29
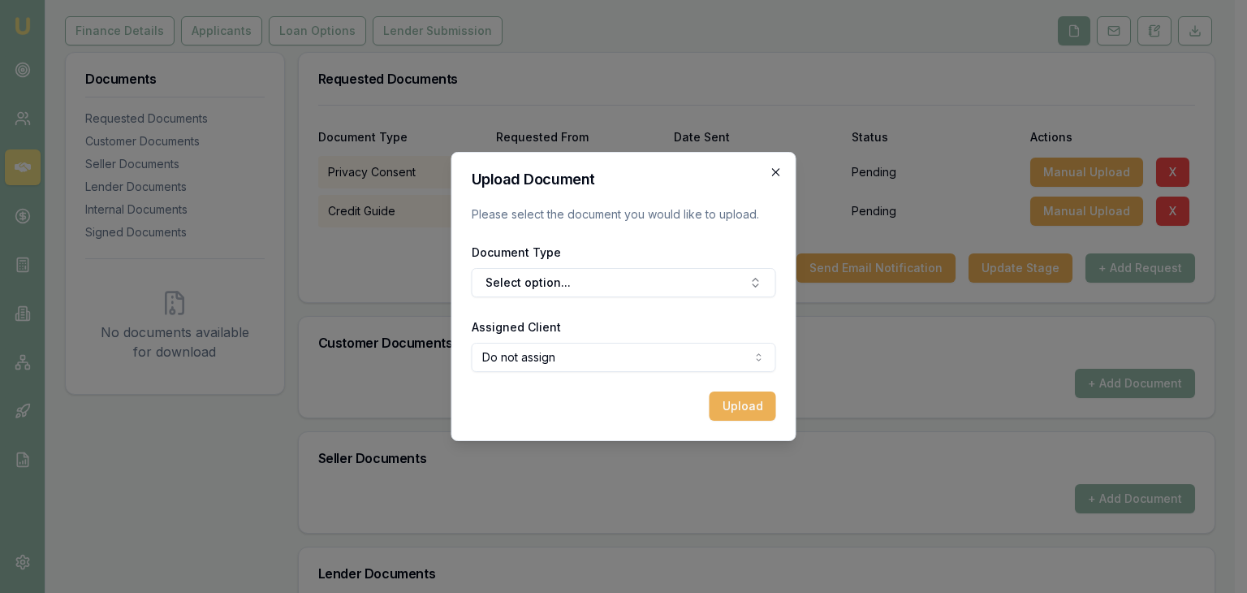
click at [779, 172] on icon "button" at bounding box center [776, 172] width 13 height 13
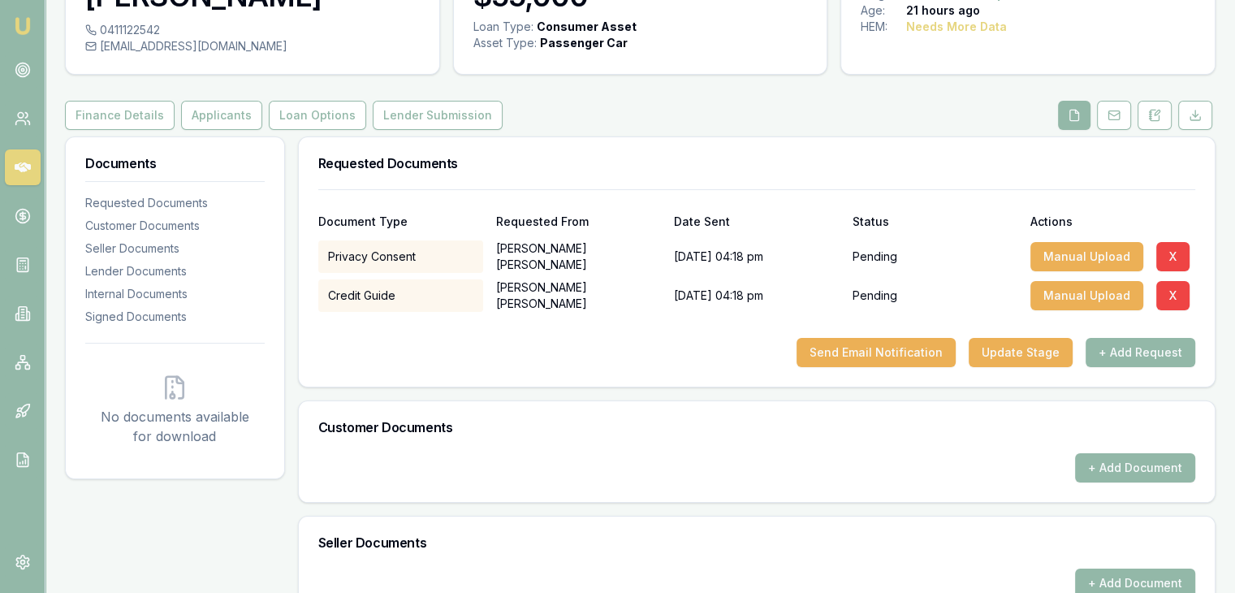
scroll to position [0, 0]
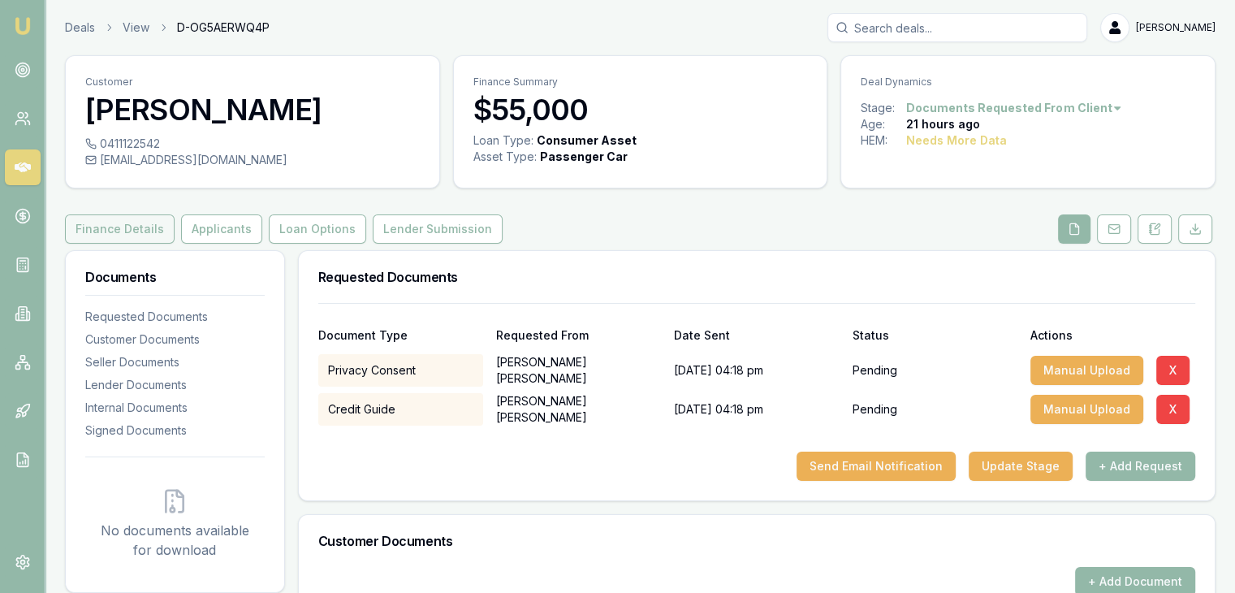
click at [108, 225] on button "Finance Details" at bounding box center [120, 228] width 110 height 29
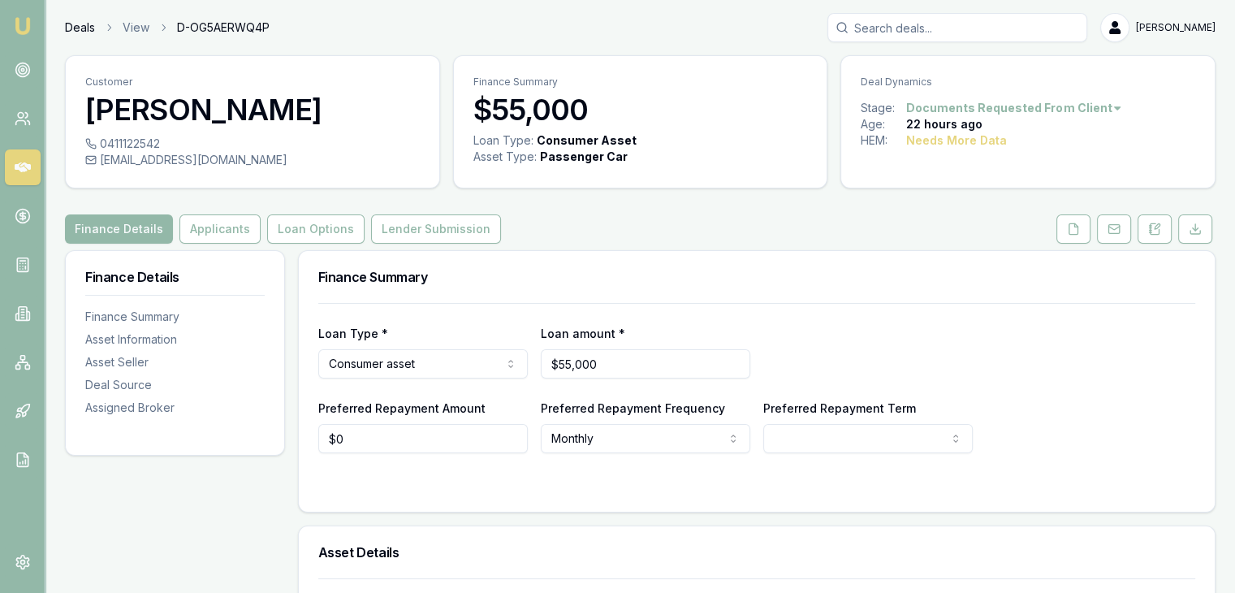
click at [72, 26] on link "Deals" at bounding box center [80, 27] width 30 height 16
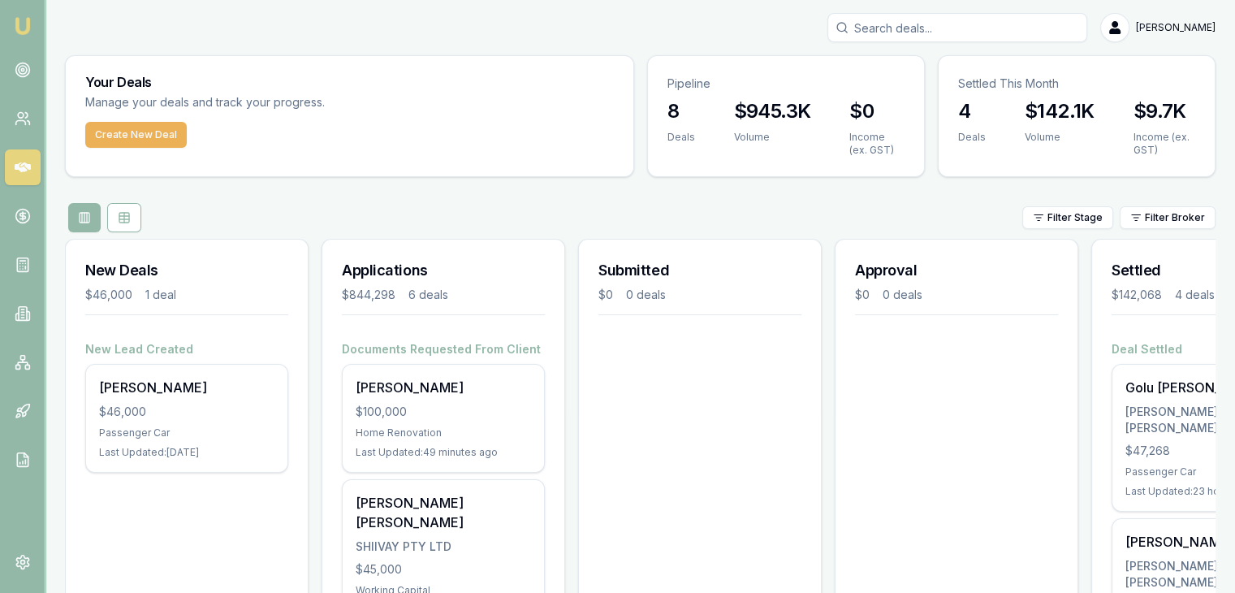
click at [21, 35] on img at bounding box center [22, 25] width 19 height 19
click at [26, 79] on link at bounding box center [23, 70] width 36 height 36
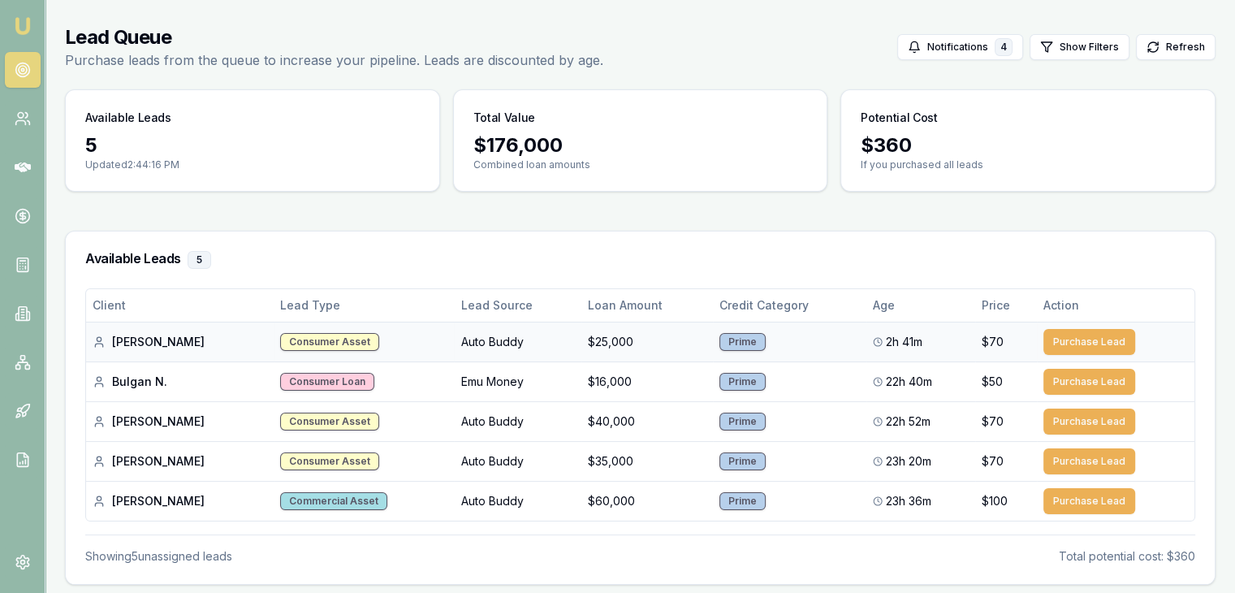
scroll to position [105, 0]
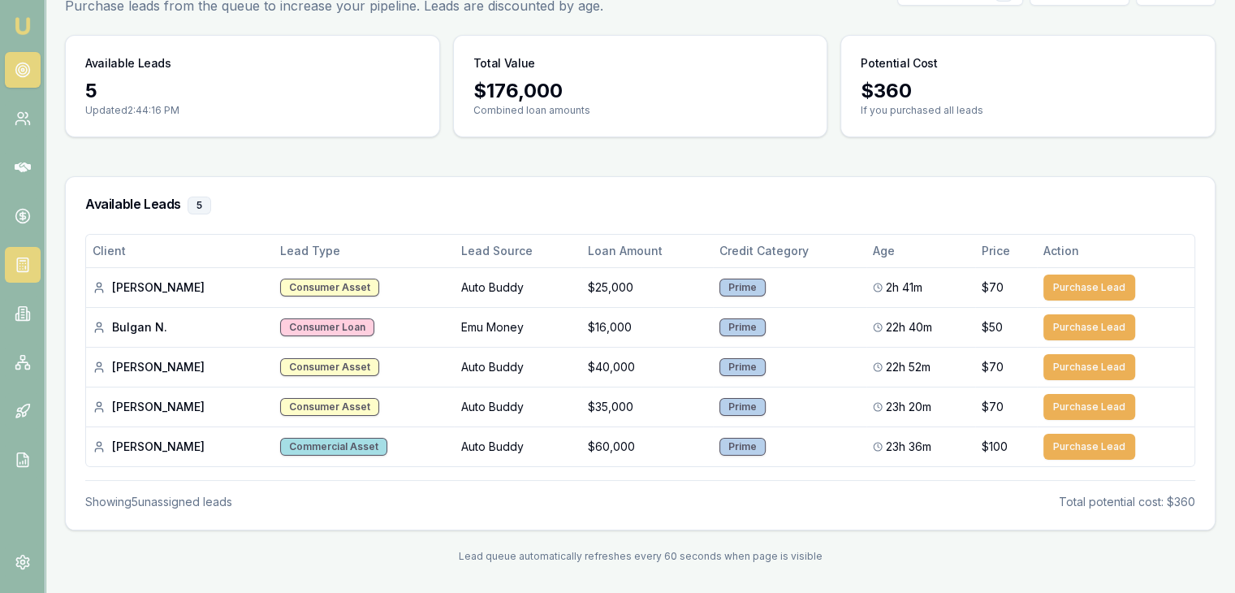
click at [17, 252] on link at bounding box center [23, 265] width 36 height 36
click at [17, 202] on link at bounding box center [23, 216] width 36 height 36
